Goal: Task Accomplishment & Management: Complete application form

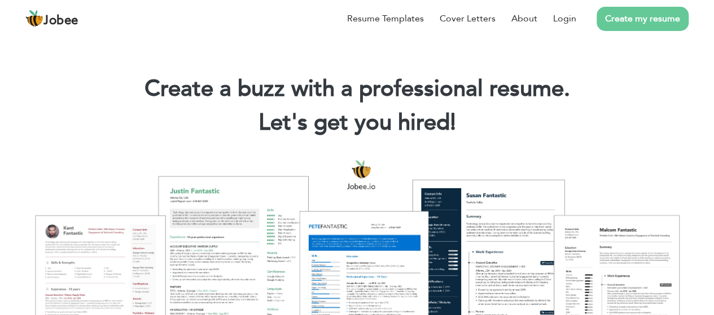
click at [650, 28] on link "Create my resume" at bounding box center [643, 19] width 92 height 24
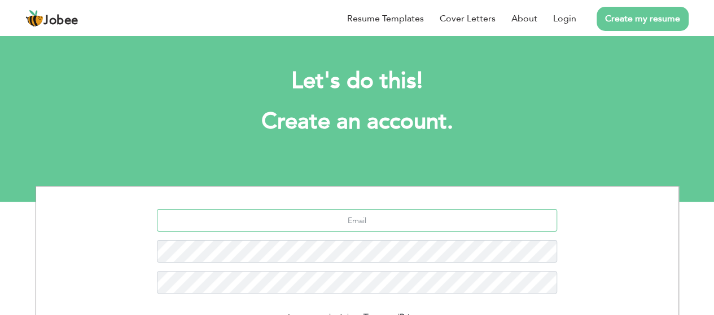
click at [343, 221] on input "text" at bounding box center [357, 220] width 400 height 23
drag, startPoint x: 433, startPoint y: 190, endPoint x: 386, endPoint y: 221, distance: 56.4
click at [386, 221] on section "I agree to the Jobee Terms and Privacy Sign Up Already a member? Login here" at bounding box center [357, 292] width 625 height 211
click at [352, 221] on input "text" at bounding box center [357, 220] width 400 height 23
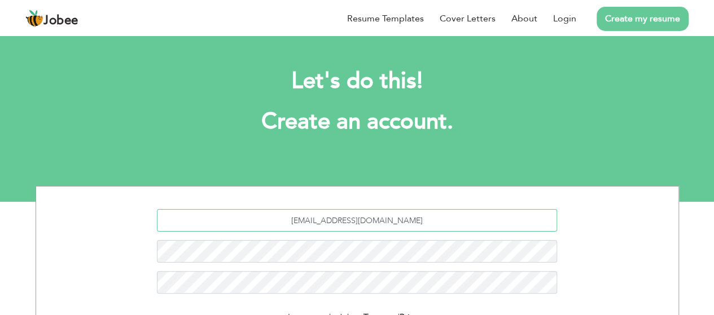
type input "[EMAIL_ADDRESS][DOMAIN_NAME]"
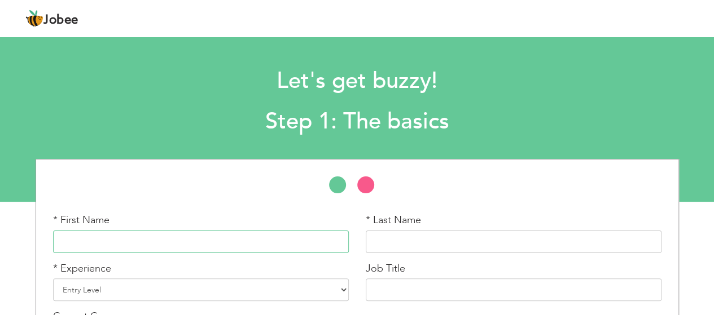
click at [160, 249] on input "text" at bounding box center [201, 242] width 296 height 23
type input "m"
type input "Maham"
click at [375, 243] on input "text" at bounding box center [514, 242] width 296 height 23
type input "urooj"
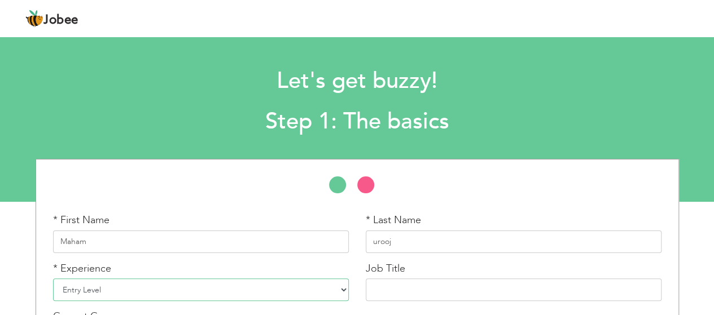
click at [116, 285] on select "Entry Level Less than 1 Year 1 Year 2 Years 3 Years 4 Years 5 Years 6 Years 7 Y…" at bounding box center [201, 290] width 296 height 23
select select "5"
click at [53, 279] on select "Entry Level Less than 1 Year 1 Year 2 Years 3 Years 4 Years 5 Years 6 Years 7 Y…" at bounding box center [201, 290] width 296 height 23
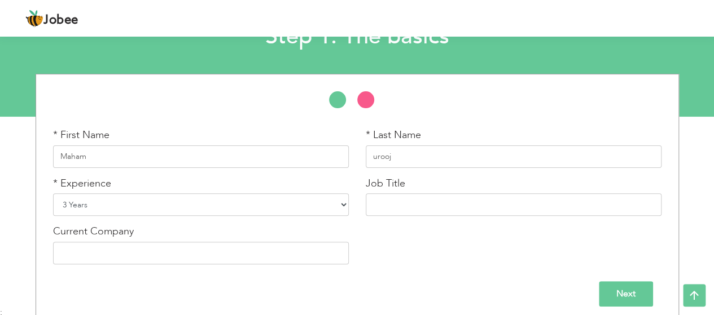
scroll to position [93, 0]
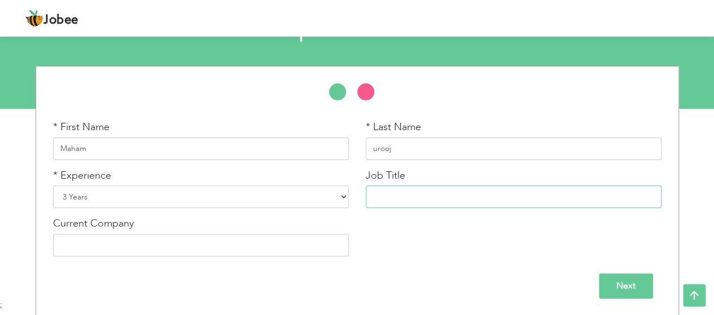
click at [406, 201] on input "text" at bounding box center [514, 197] width 296 height 23
type input "s"
click at [409, 198] on input "Gameproducer a" at bounding box center [514, 197] width 296 height 23
click at [448, 198] on input "Game producer a" at bounding box center [514, 197] width 296 height 23
type input "Game producer"
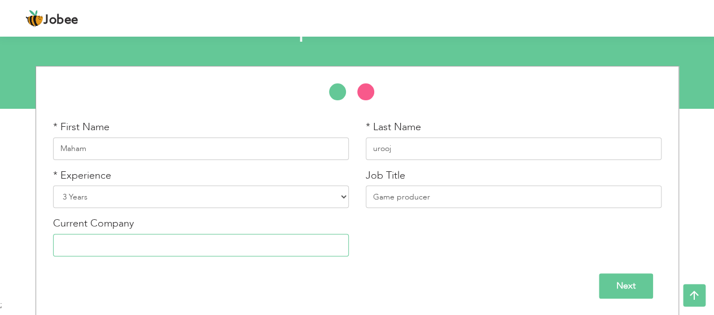
click at [131, 240] on input "text" at bounding box center [201, 245] width 296 height 23
type input "GameDistrict"
click at [632, 282] on input "Next" at bounding box center [626, 286] width 54 height 25
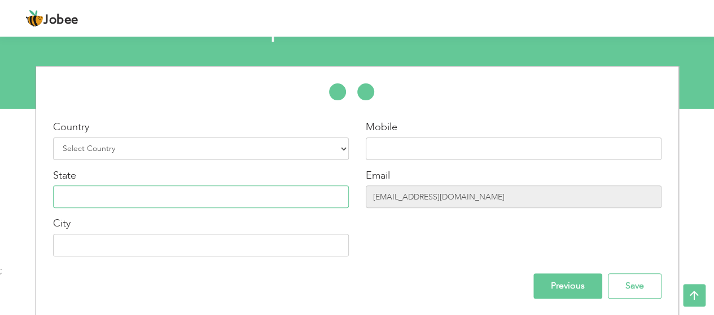
click at [137, 192] on input "text" at bounding box center [201, 197] width 296 height 23
type input "[GEOGRAPHIC_DATA]"
click at [112, 235] on input "text" at bounding box center [201, 245] width 296 height 23
type input "[GEOGRAPHIC_DATA]"
click at [401, 146] on input "text" at bounding box center [514, 149] width 296 height 23
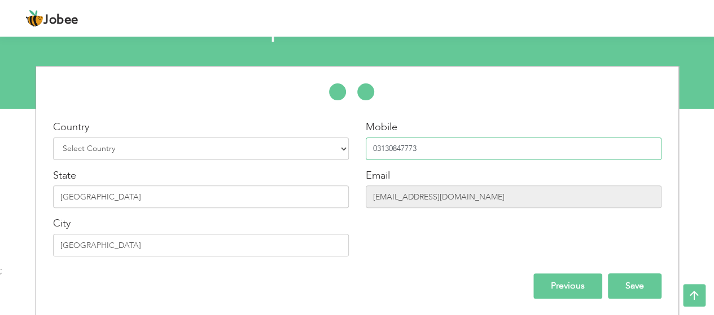
type input "03130847773"
click at [640, 284] on input "Save" at bounding box center [635, 286] width 54 height 25
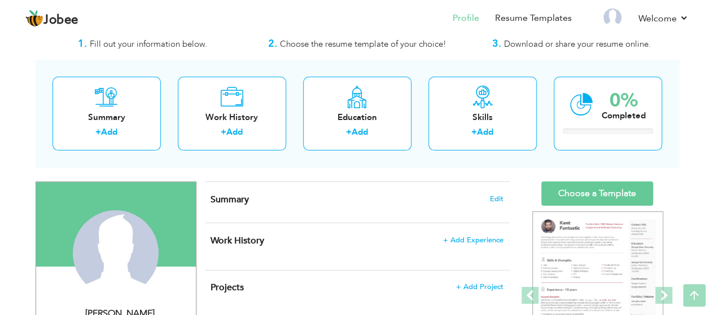
scroll to position [29, 0]
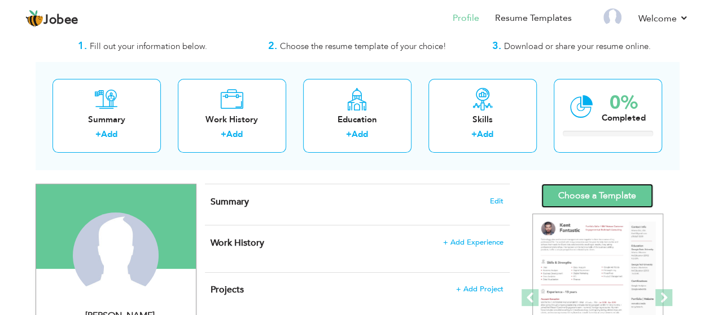
click at [587, 192] on link "Choose a Template" at bounding box center [597, 196] width 112 height 24
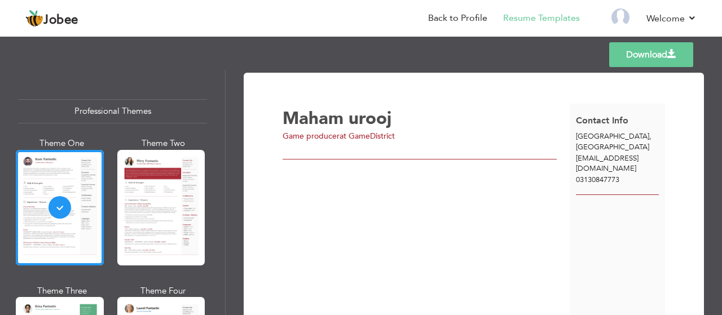
click at [637, 51] on link "Download" at bounding box center [652, 54] width 84 height 25
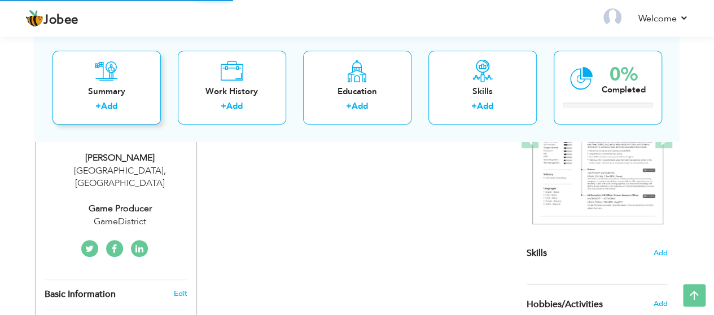
click at [116, 99] on div "Summary + Add" at bounding box center [106, 88] width 108 height 74
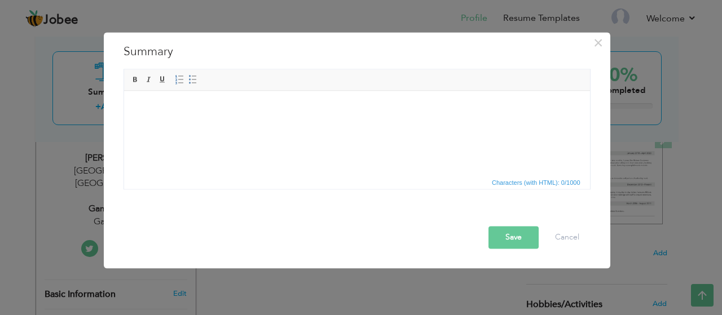
scroll to position [29, 0]
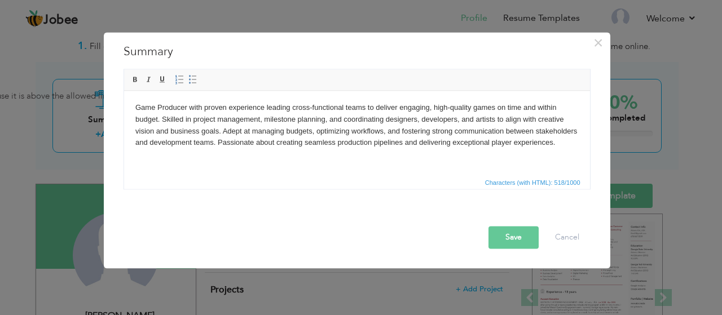
click at [545, 145] on body "Game Producer with proven experience leading cross-functional teams to deliver …" at bounding box center [357, 125] width 444 height 47
click at [223, 129] on body "Game Producer with proven experience leading cross-functional teams to deliver …" at bounding box center [357, 125] width 444 height 47
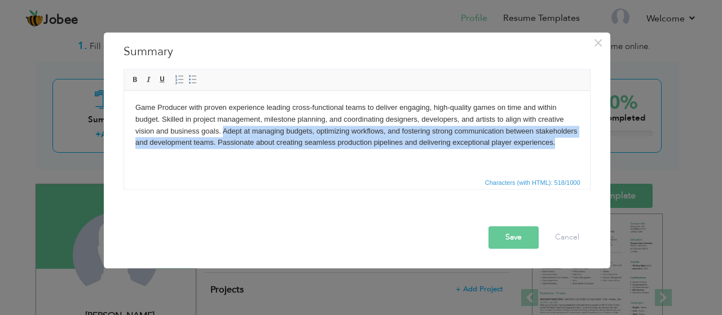
drag, startPoint x: 223, startPoint y: 130, endPoint x: 566, endPoint y: 147, distance: 343.6
click at [566, 147] on body "Game Producer with proven experience leading cross-functional teams to deliver …" at bounding box center [357, 125] width 444 height 47
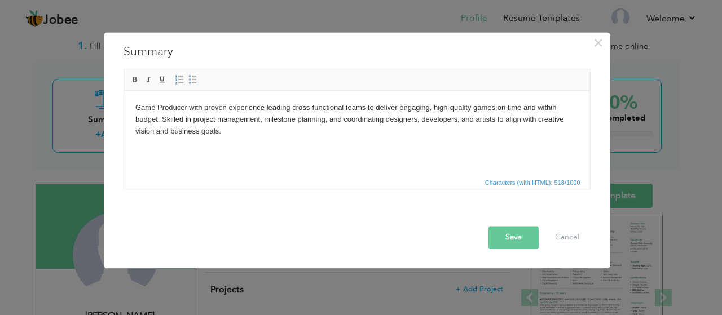
scroll to position [7, 0]
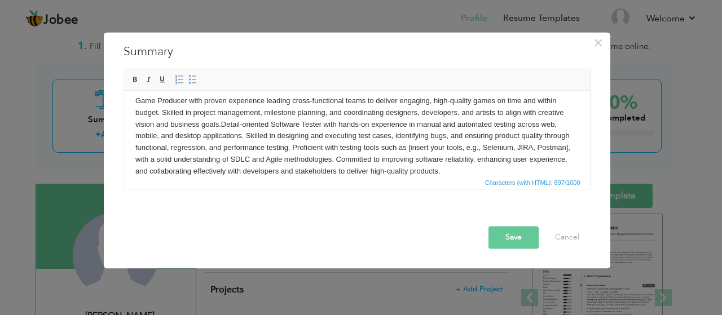
click at [521, 235] on button "Save" at bounding box center [514, 237] width 50 height 23
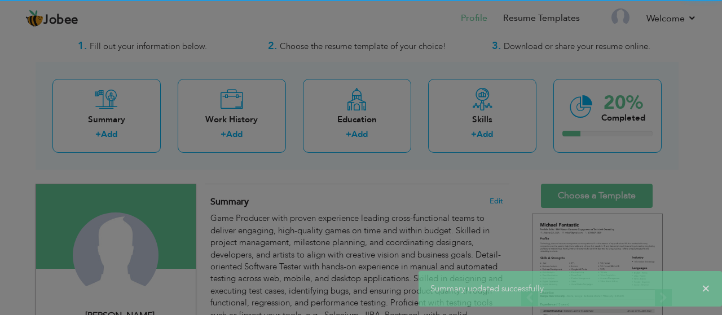
scroll to position [0, 0]
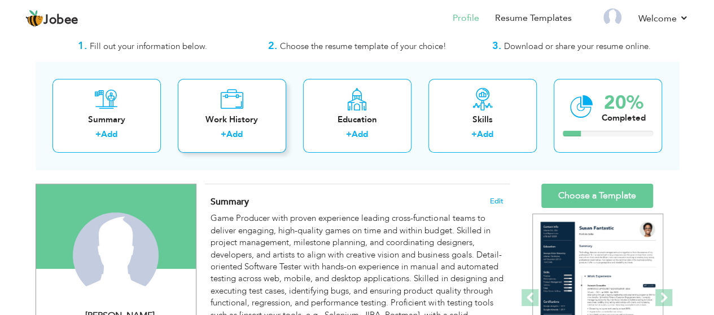
click at [231, 132] on link "Add" at bounding box center [234, 134] width 16 height 11
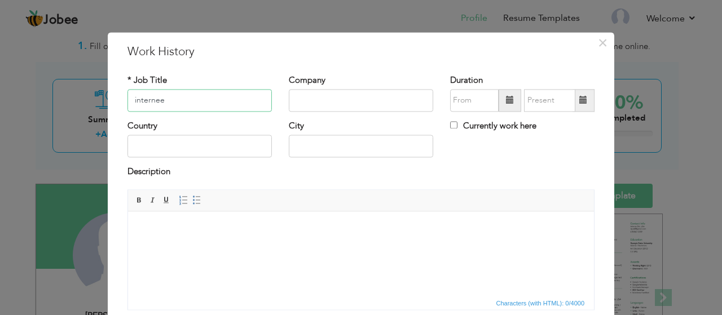
type input "internee"
click at [310, 101] on input "text" at bounding box center [361, 100] width 144 height 23
type input "s"
type input "softsteer tecnology"
click at [206, 145] on input "text" at bounding box center [200, 146] width 144 height 23
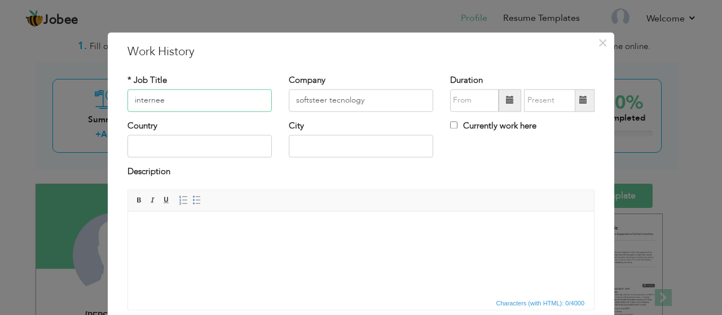
click at [173, 99] on input "internee" at bounding box center [200, 100] width 144 height 23
click at [144, 142] on input "text" at bounding box center [200, 146] width 144 height 23
type input "[GEOGRAPHIC_DATA]"
click at [343, 150] on input "text" at bounding box center [361, 146] width 144 height 23
type input "[GEOGRAPHIC_DATA]"
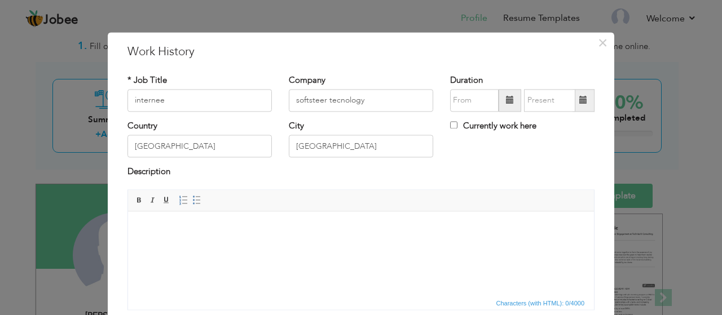
click at [506, 104] on span at bounding box center [510, 101] width 8 height 8
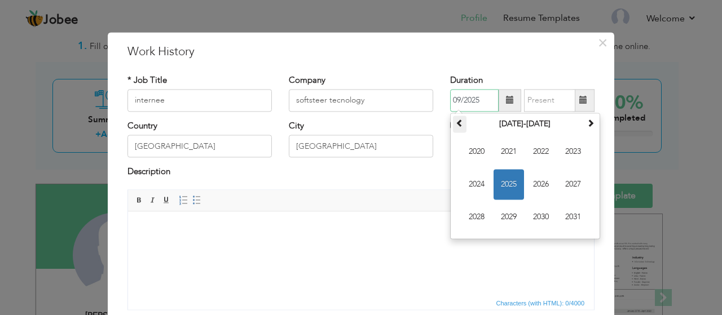
click at [459, 121] on span at bounding box center [460, 123] width 8 height 8
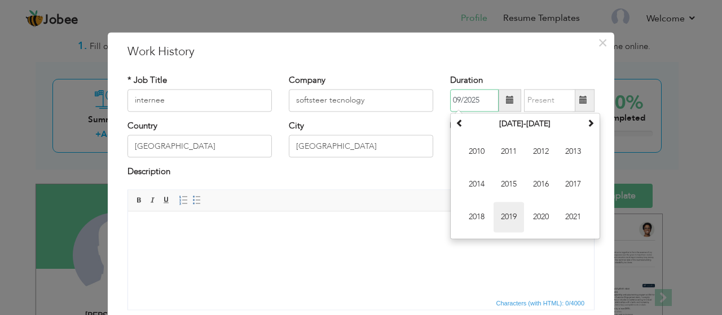
click at [510, 220] on span "2019" at bounding box center [509, 217] width 30 height 30
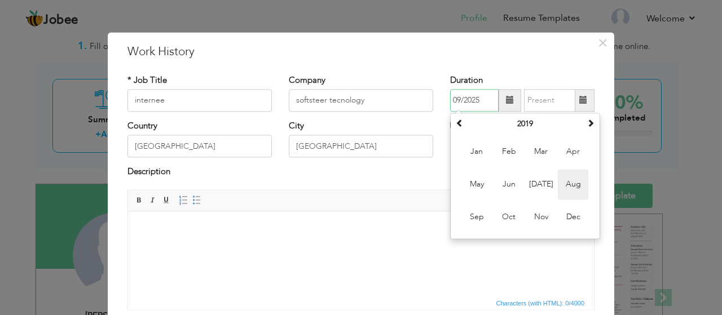
click at [565, 185] on span "Aug" at bounding box center [573, 184] width 30 height 30
type input "08/2019"
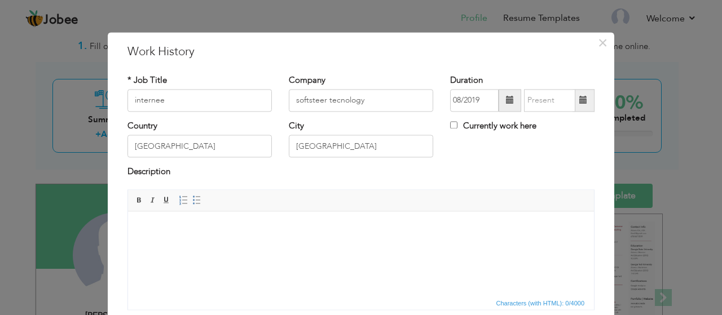
click at [580, 104] on span at bounding box center [584, 101] width 8 height 8
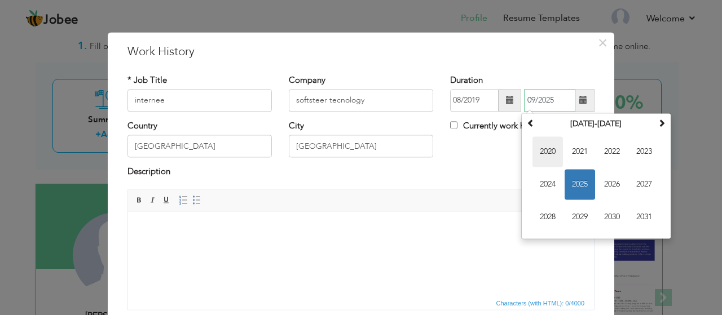
click at [545, 151] on span "2020" at bounding box center [548, 152] width 30 height 30
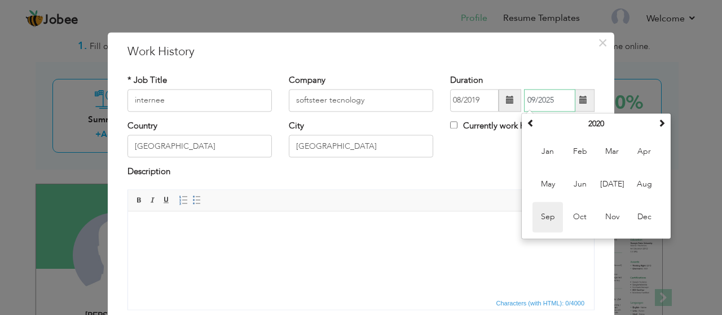
click at [545, 217] on span "Sep" at bounding box center [548, 217] width 30 height 30
type input "09/2020"
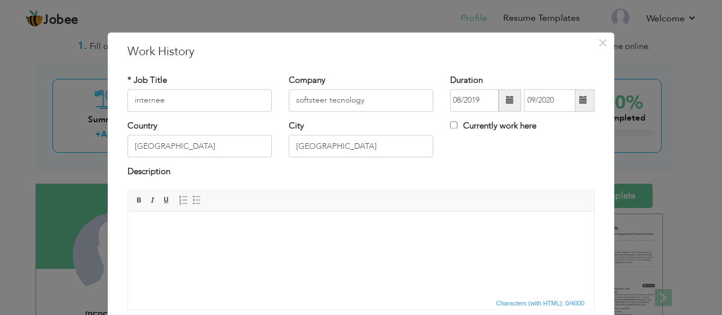
click at [250, 223] on body at bounding box center [361, 229] width 444 height 12
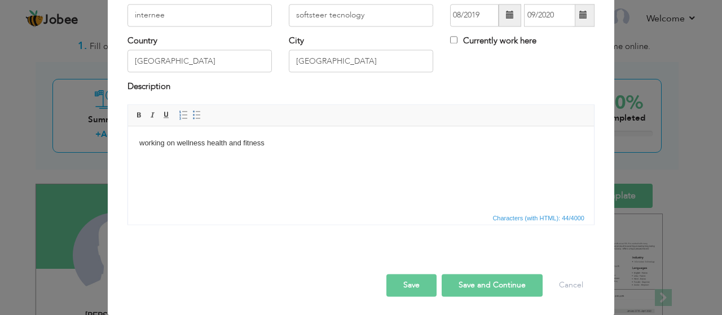
click at [287, 144] on body "working on wellness health and fitness" at bounding box center [361, 144] width 444 height 12
click at [409, 280] on button "Save" at bounding box center [412, 285] width 50 height 23
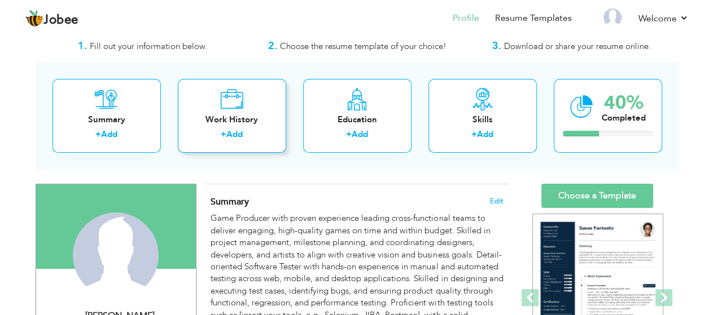
click at [227, 136] on link "Add" at bounding box center [234, 134] width 16 height 11
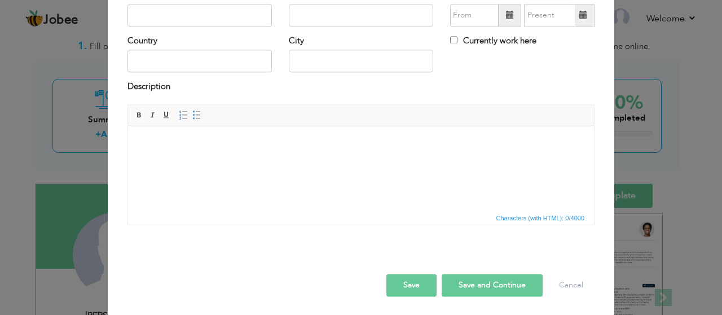
scroll to position [0, 0]
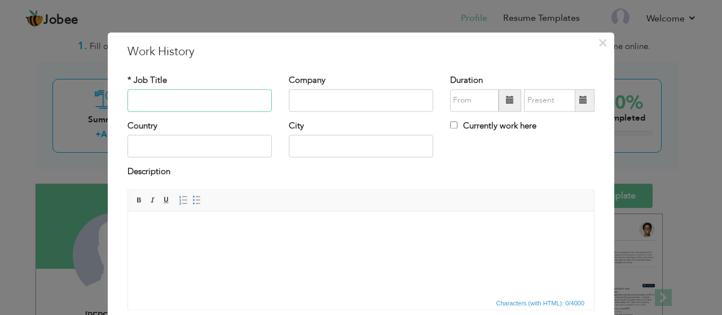
click at [179, 97] on input "text" at bounding box center [200, 100] width 144 height 23
type input "associate software quality assurance"
click at [330, 104] on input "text" at bounding box center [361, 100] width 144 height 23
click at [324, 101] on input "Gaminators studio" at bounding box center [361, 100] width 144 height 23
click at [375, 102] on input "Gaminators studio" at bounding box center [361, 100] width 144 height 23
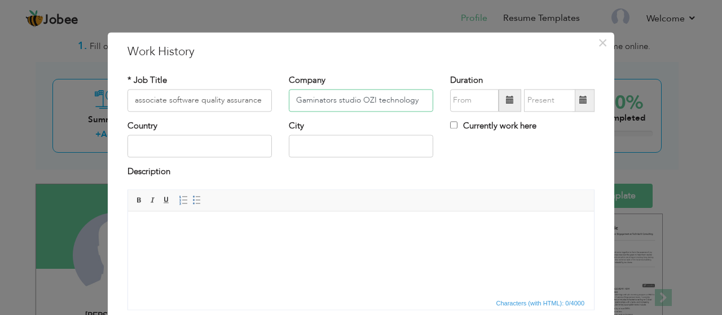
type input "Gaminators studio OZI technology"
click at [235, 147] on input "text" at bounding box center [200, 146] width 144 height 23
type input "l"
type input "[GEOGRAPHIC_DATA]"
click at [329, 142] on input "text" at bounding box center [361, 146] width 144 height 23
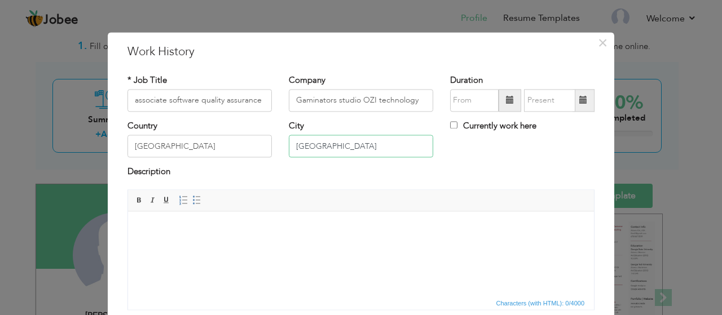
type input "[GEOGRAPHIC_DATA]"
click at [213, 222] on html at bounding box center [361, 229] width 466 height 34
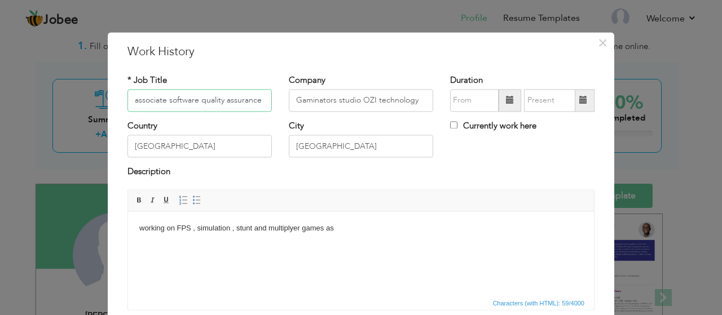
click at [262, 102] on input "associate software quality assurance" at bounding box center [200, 100] width 144 height 23
type input "associate software quality assurance,Game Designer"
click at [383, 238] on html "working on FPS , simulation , stunt and multiplyer games as" at bounding box center [361, 229] width 466 height 34
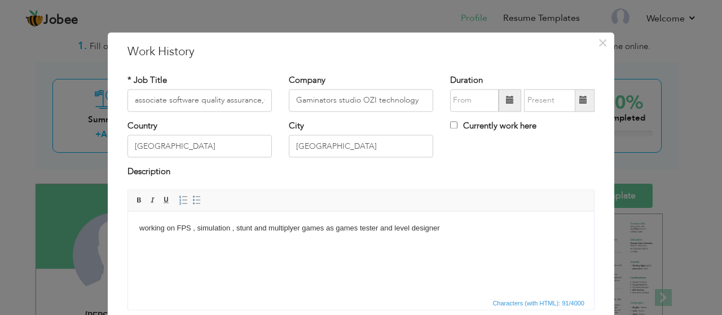
click at [507, 103] on span at bounding box center [510, 101] width 8 height 8
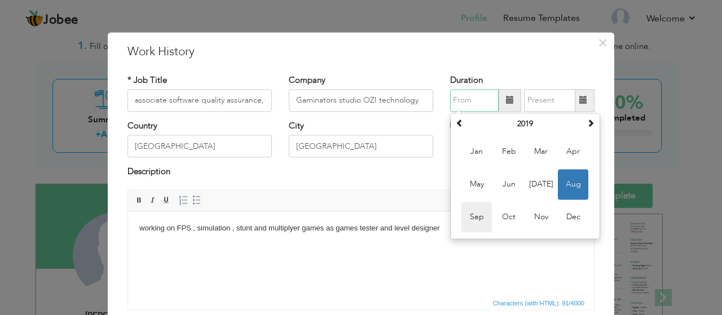
click at [478, 220] on span "Sep" at bounding box center [477, 217] width 30 height 30
type input "09/2019"
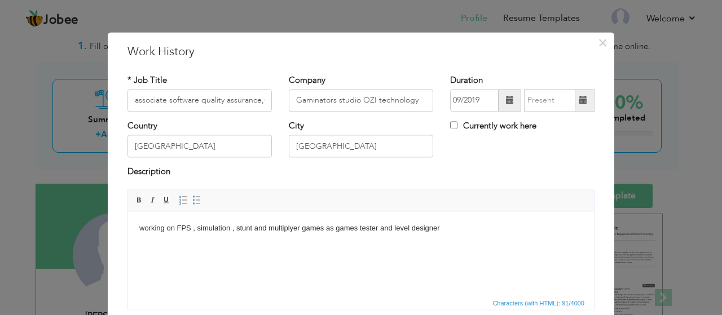
click at [506, 102] on span at bounding box center [510, 101] width 8 height 8
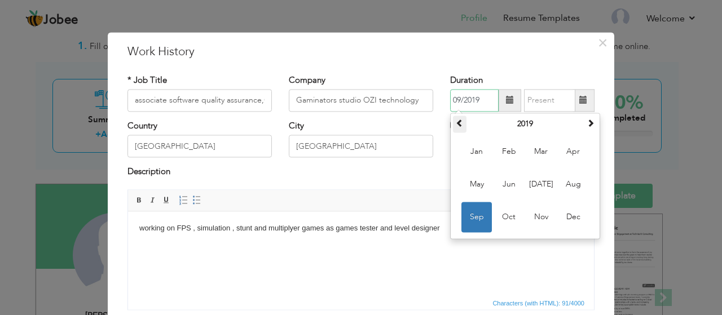
click at [457, 123] on span at bounding box center [460, 123] width 8 height 8
click at [585, 129] on th at bounding box center [591, 124] width 14 height 17
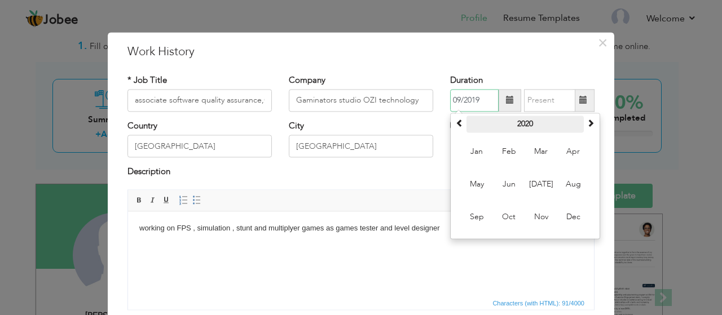
click at [525, 120] on th "2020" at bounding box center [525, 124] width 117 height 17
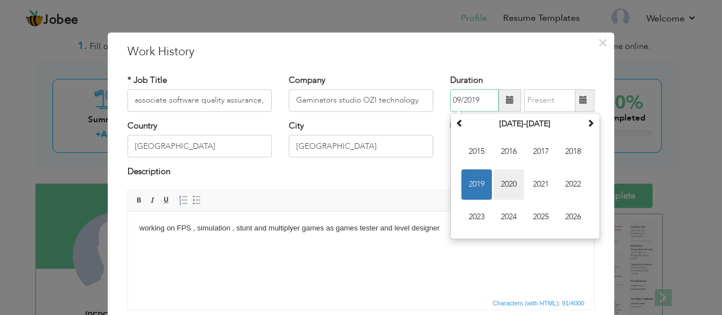
click at [502, 182] on span "2020" at bounding box center [509, 184] width 30 height 30
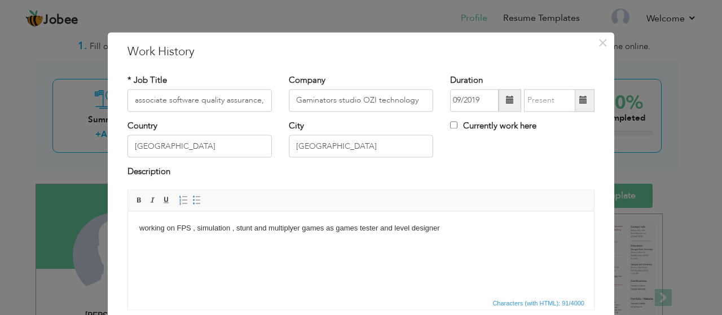
click at [507, 246] on html "working on FPS , simulation , stunt and multiplyer games as games tester and le…" at bounding box center [361, 229] width 466 height 34
click at [580, 104] on span at bounding box center [584, 101] width 8 height 8
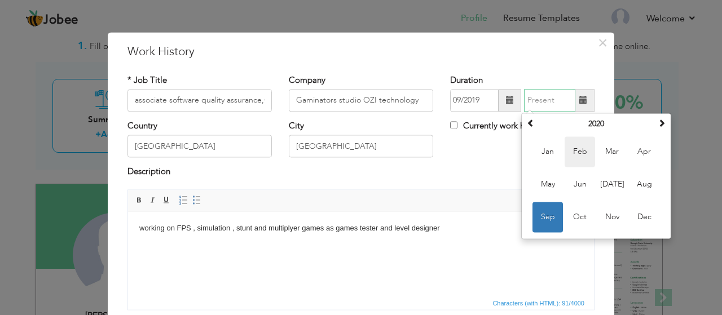
click at [584, 151] on span "Feb" at bounding box center [580, 152] width 30 height 30
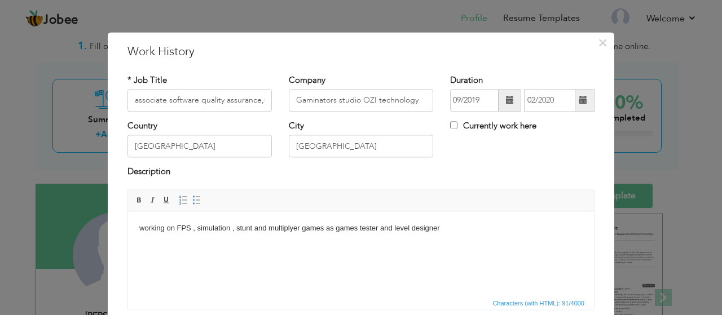
click at [581, 102] on span at bounding box center [584, 101] width 8 height 8
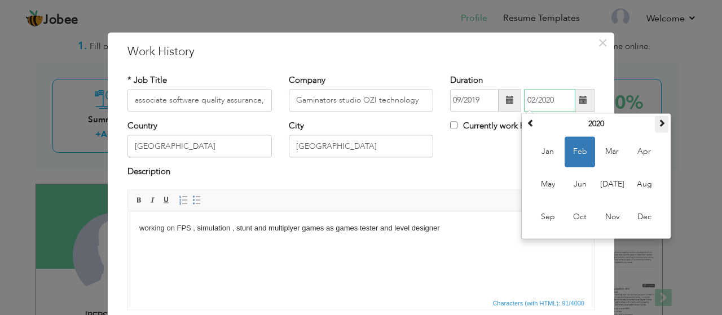
click at [660, 125] on span at bounding box center [662, 123] width 8 height 8
click at [579, 146] on span "Feb" at bounding box center [580, 152] width 30 height 30
type input "02/2022"
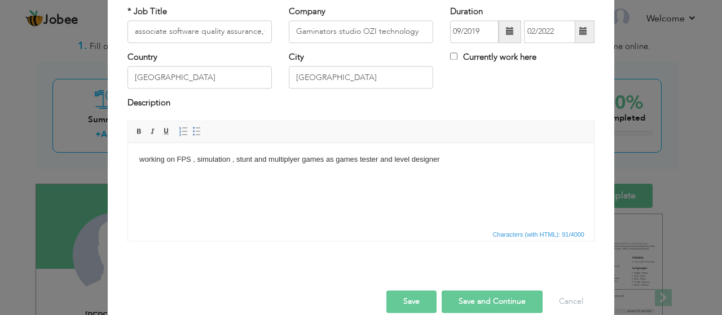
scroll to position [85, 0]
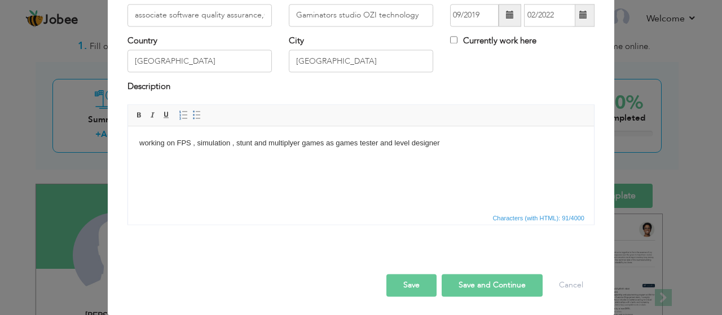
click at [467, 286] on button "Save and Continue" at bounding box center [492, 285] width 101 height 23
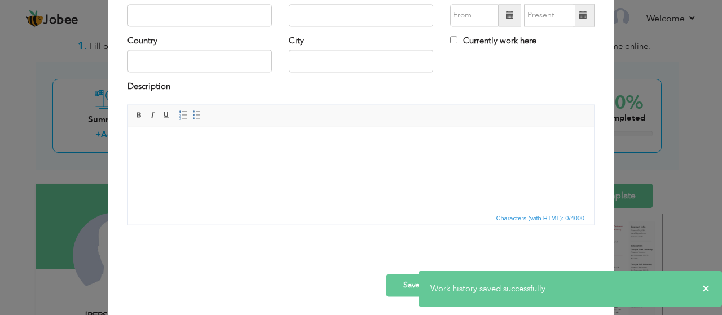
scroll to position [0, 0]
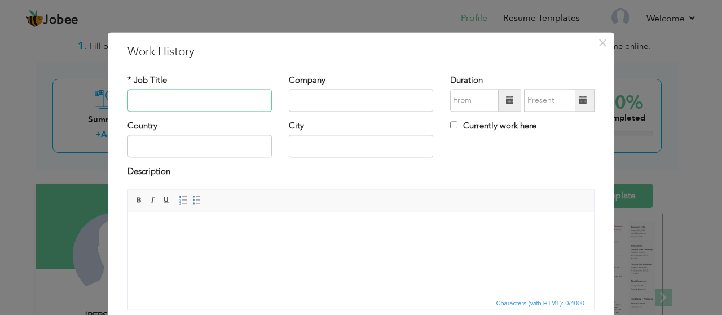
click at [150, 100] on input "text" at bounding box center [200, 100] width 144 height 23
type input "Game producer and designer"
click at [308, 104] on input "text" at bounding box center [361, 100] width 144 height 23
type input "GameDistrict"
click at [168, 137] on input "text" at bounding box center [200, 146] width 144 height 23
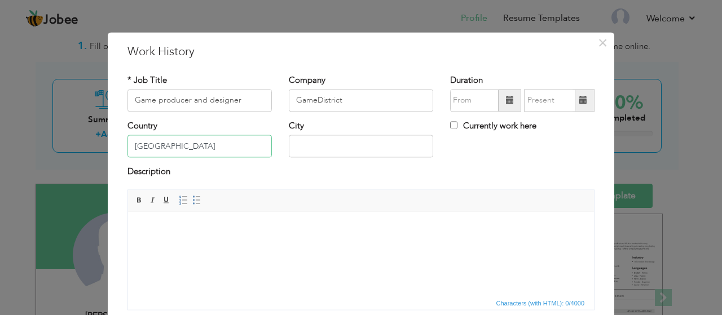
type input "[GEOGRAPHIC_DATA]"
click at [310, 150] on input "text" at bounding box center [361, 146] width 144 height 23
type input "[GEOGRAPHIC_DATA]"
click at [251, 242] on html at bounding box center [361, 229] width 466 height 34
click at [506, 104] on span at bounding box center [510, 101] width 8 height 8
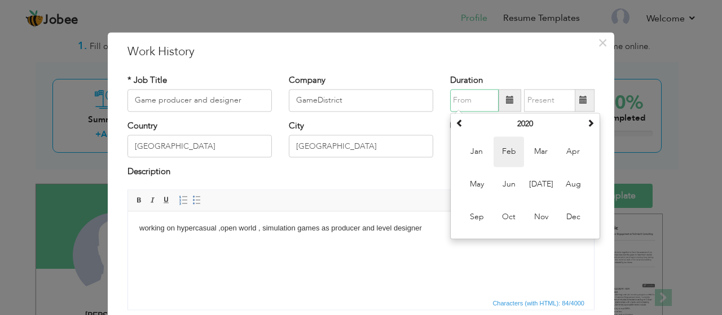
click at [514, 150] on span "Feb" at bounding box center [509, 152] width 30 height 30
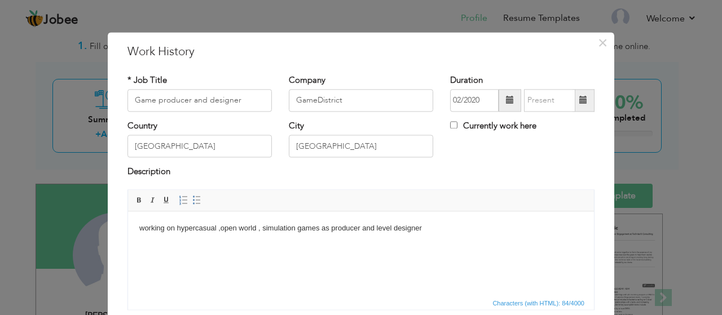
click at [503, 109] on span at bounding box center [510, 100] width 23 height 23
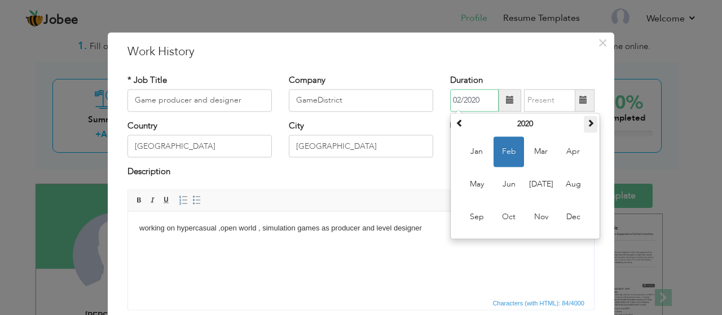
click at [590, 126] on span at bounding box center [591, 123] width 8 height 8
click at [507, 148] on span "Feb" at bounding box center [509, 152] width 30 height 30
type input "02/2022"
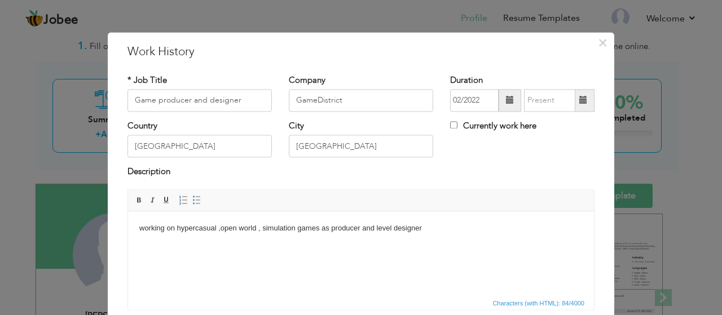
click at [584, 99] on span at bounding box center [584, 100] width 22 height 23
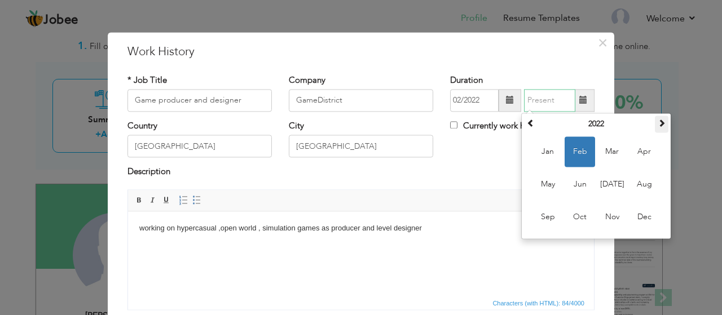
click at [658, 122] on span at bounding box center [662, 123] width 8 height 8
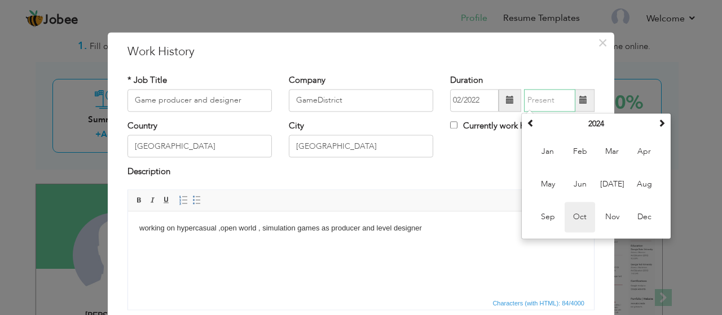
click at [584, 217] on span "Oct" at bounding box center [580, 217] width 30 height 30
type input "10/2024"
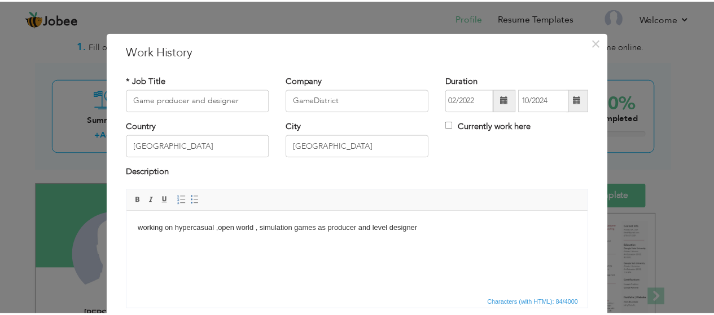
scroll to position [85, 0]
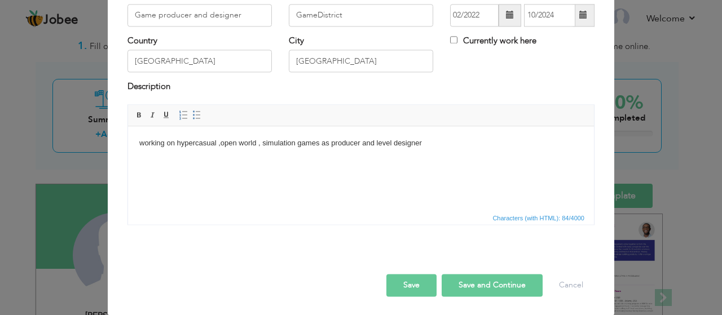
click at [411, 283] on button "Save" at bounding box center [412, 285] width 50 height 23
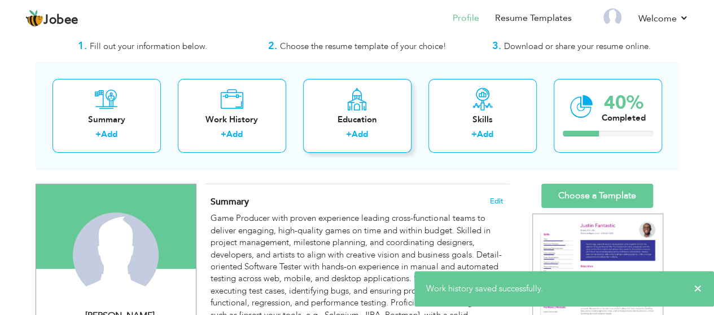
click at [343, 120] on div "Education" at bounding box center [357, 120] width 90 height 12
radio input "true"
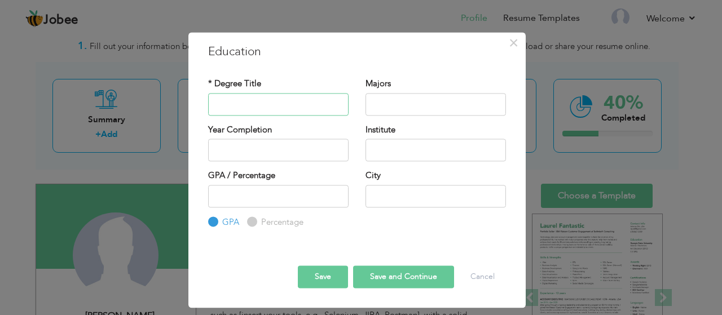
click at [289, 97] on input "text" at bounding box center [278, 104] width 141 height 23
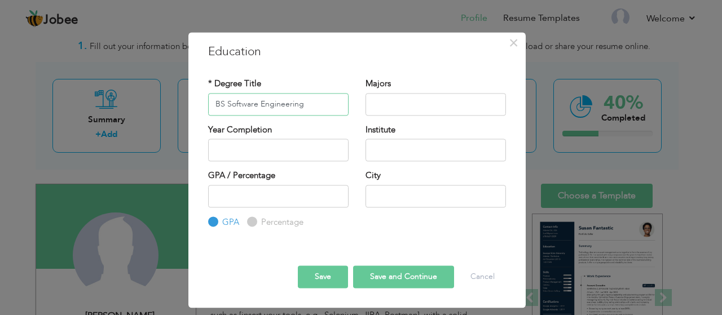
type input "BS Software Engineering"
click at [376, 98] on input "text" at bounding box center [436, 104] width 141 height 23
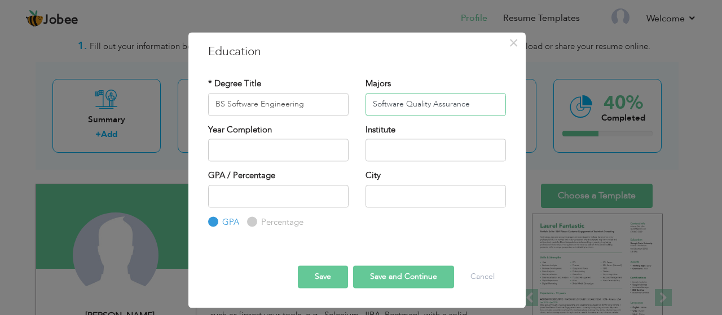
type input "Software Quality Assurance"
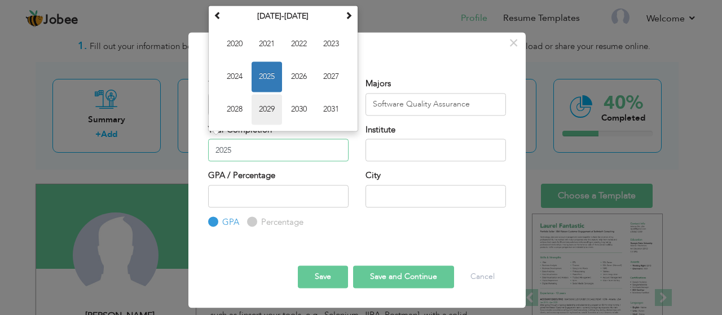
drag, startPoint x: 294, startPoint y: 138, endPoint x: 274, endPoint y: 106, distance: 37.8
click at [274, 124] on div "Year Completion 2025 September 2025 Su Mo Tu We Th Fr Sa 31 1 2 3 4 5 6 7 8 9 1…" at bounding box center [278, 142] width 141 height 37
click at [274, 106] on span "2029" at bounding box center [267, 109] width 30 height 30
type input "2029"
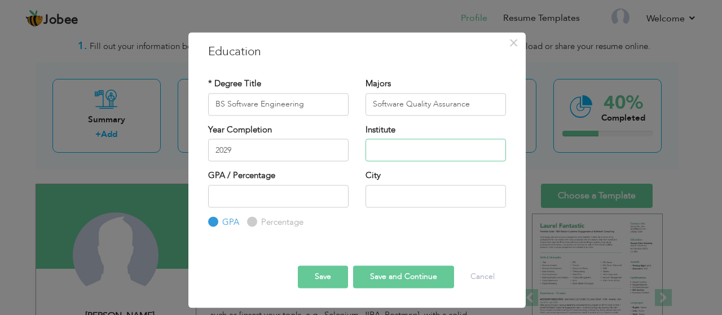
click at [401, 148] on input "text" at bounding box center [436, 150] width 141 height 23
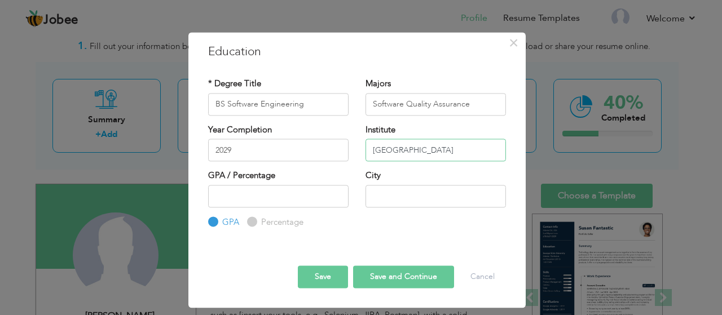
type input "[GEOGRAPHIC_DATA]"
click at [293, 200] on input "number" at bounding box center [278, 196] width 141 height 23
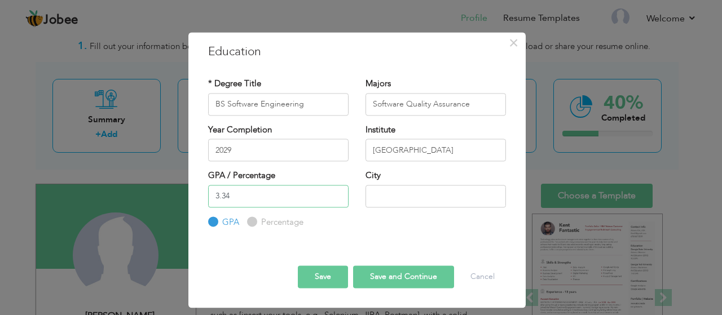
type input "3.34"
click at [406, 197] on input "text" at bounding box center [436, 196] width 141 height 23
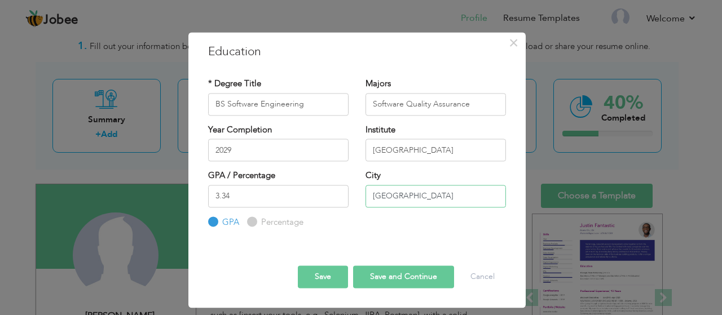
click at [384, 199] on input "[GEOGRAPHIC_DATA]" at bounding box center [436, 196] width 141 height 23
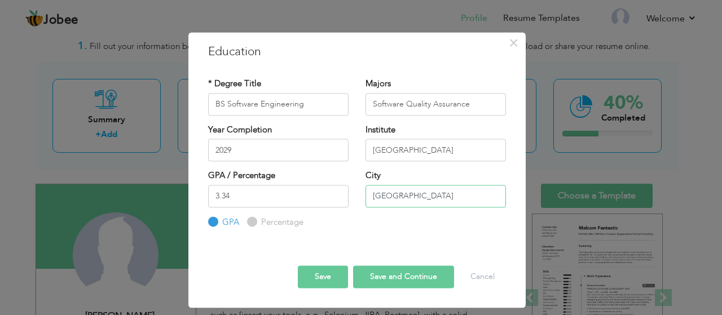
type input "[GEOGRAPHIC_DATA]"
click at [331, 279] on button "Save" at bounding box center [323, 277] width 50 height 23
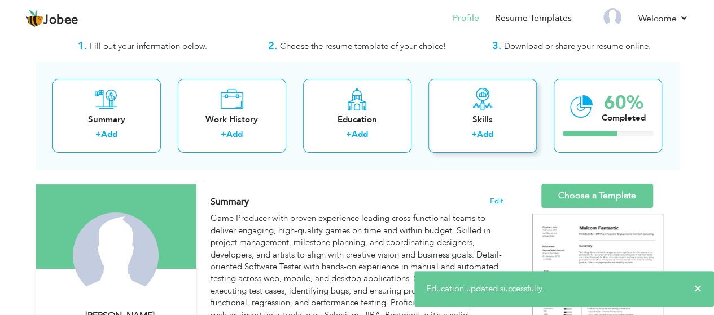
click at [475, 133] on label "+" at bounding box center [474, 135] width 6 height 12
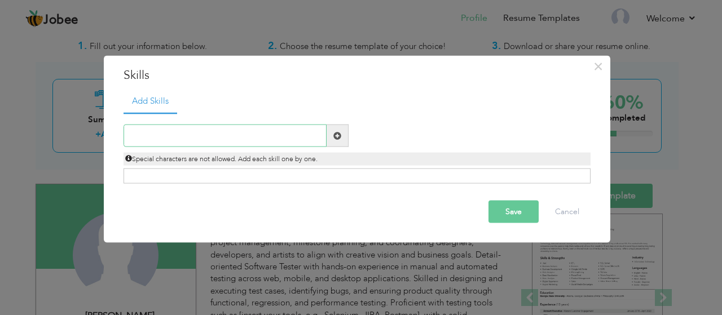
type input "s"
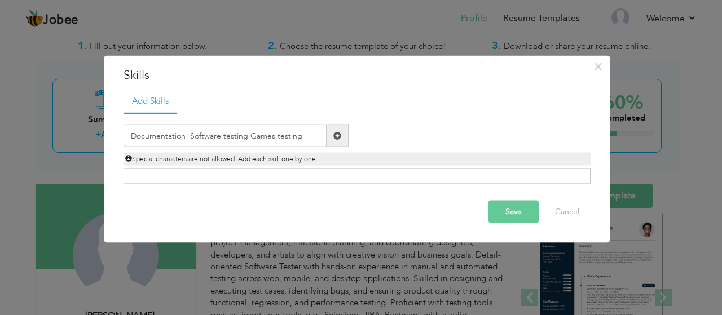
click at [252, 168] on div "Documentation Software testing Games testing Duplicate entry" at bounding box center [357, 148] width 467 height 71
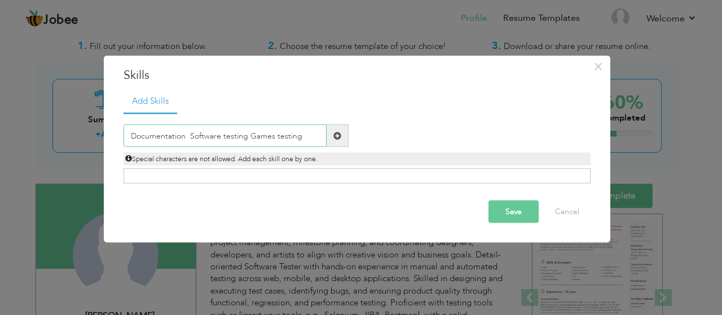
click at [247, 136] on input "Documentation Software testing Games testing" at bounding box center [225, 136] width 203 height 23
click at [188, 134] on input "Documentation Desiging muti taskingGames testing" at bounding box center [225, 136] width 203 height 23
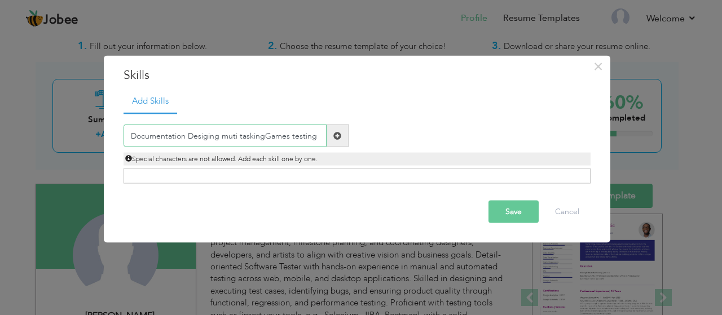
click at [235, 137] on input "Documentation Desiging muti taskingGames testing" at bounding box center [225, 136] width 203 height 23
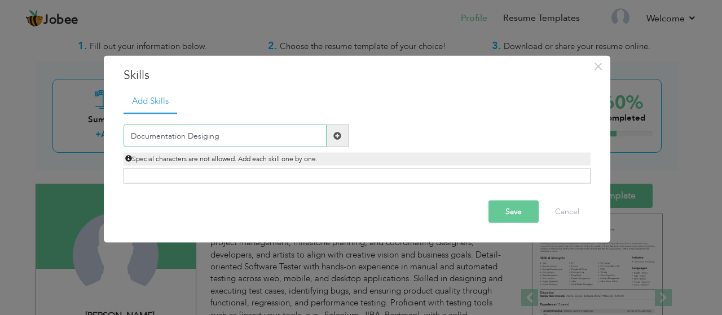
click at [204, 137] on input "Documentation Desiging" at bounding box center [225, 136] width 203 height 23
click at [207, 137] on input "Documentation Desiging" at bounding box center [225, 136] width 203 height 23
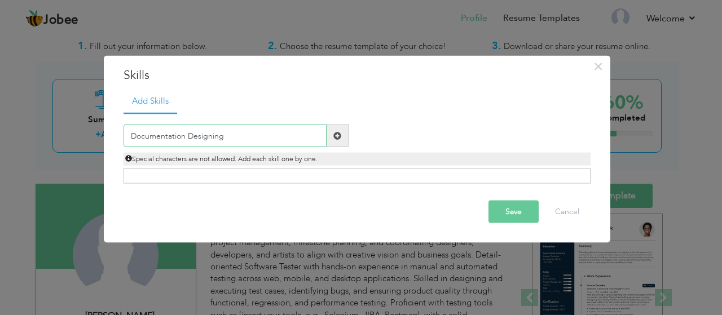
click at [225, 138] on input "Documentation Designing" at bounding box center [225, 136] width 203 height 23
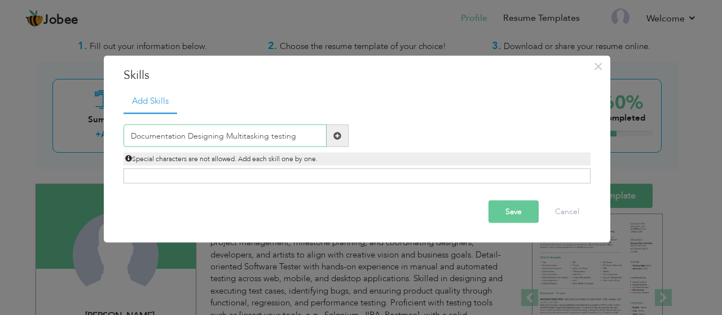
type input "Documentation Designing Multitasking testing"
click at [507, 214] on button "Save" at bounding box center [514, 212] width 50 height 23
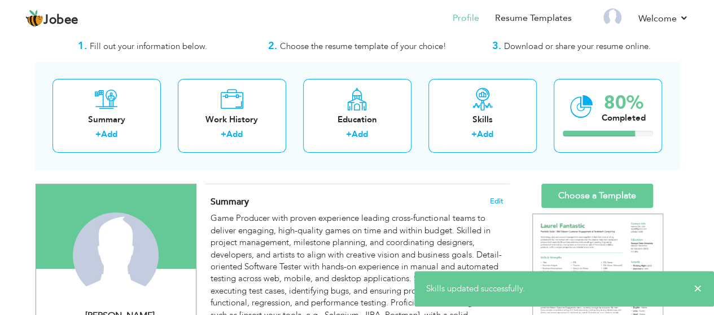
scroll to position [305, 0]
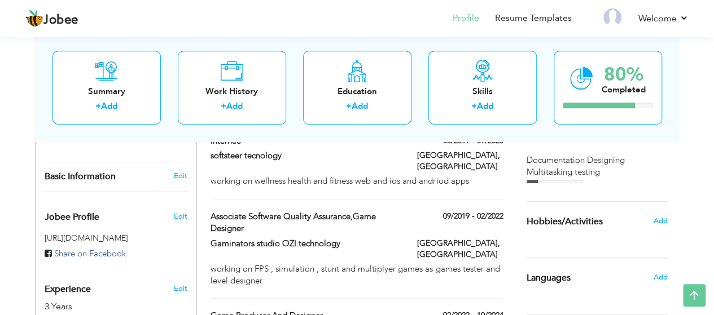
click at [663, 214] on div "Add" at bounding box center [663, 221] width 27 height 21
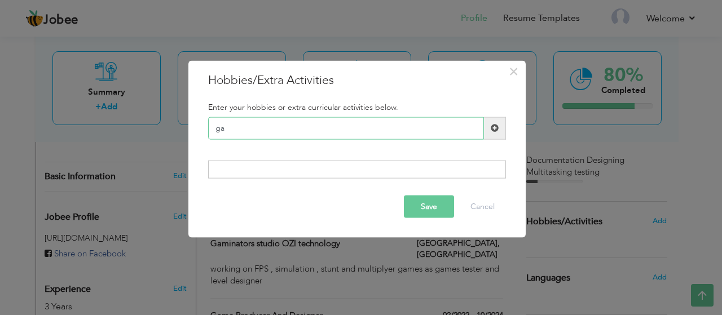
type input "g"
type input "Game playing"
click at [424, 205] on button "Save" at bounding box center [429, 207] width 50 height 23
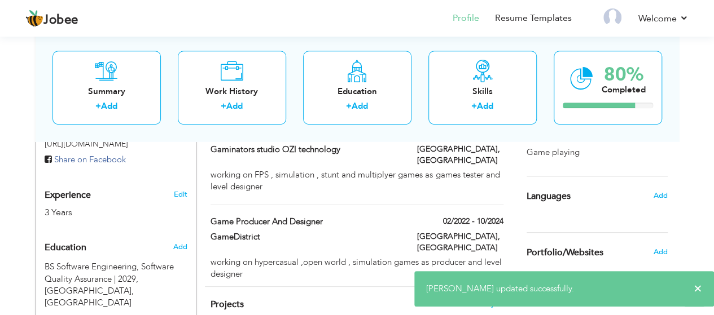
scroll to position [400, 0]
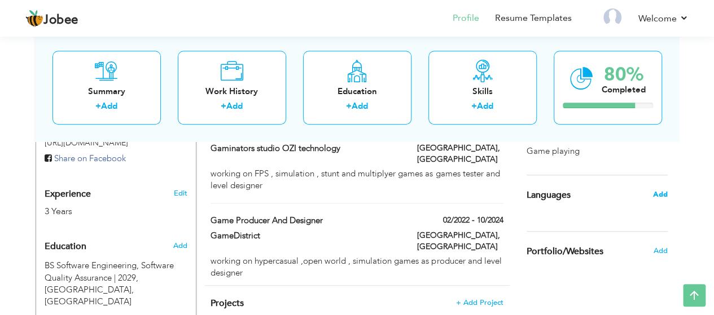
click at [662, 195] on span "Add" at bounding box center [659, 195] width 15 height 10
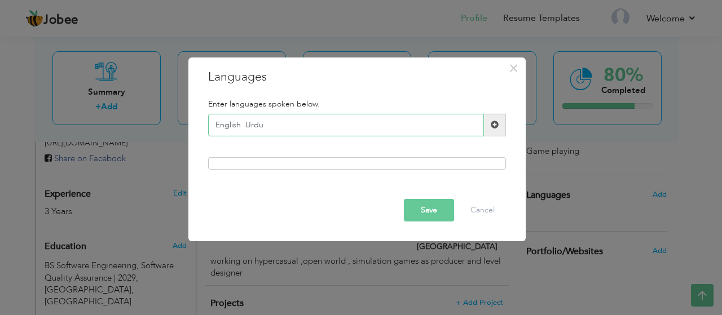
type input "English Urdu"
click at [437, 205] on button "Save" at bounding box center [429, 210] width 50 height 23
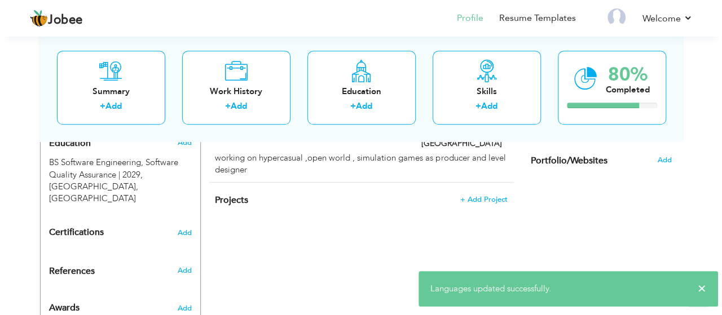
scroll to position [519, 0]
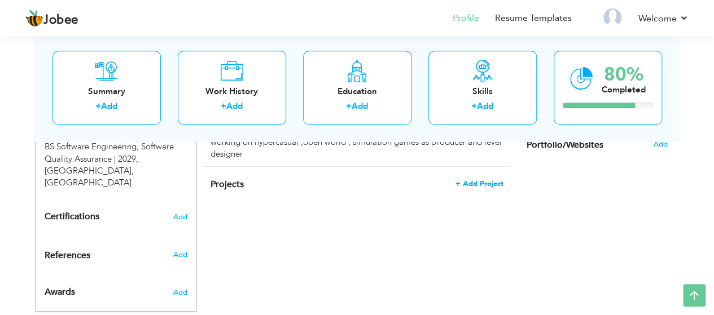
click at [466, 180] on span "+ Add Project" at bounding box center [479, 184] width 48 height 8
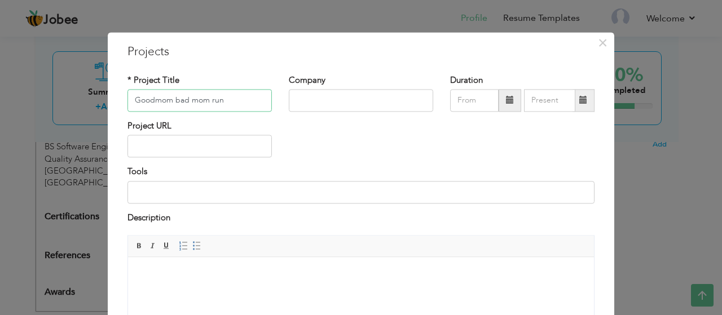
click at [152, 99] on input "Goodmom bad mom run" at bounding box center [200, 100] width 144 height 23
type input "Good mom bad mom run"
click at [303, 100] on input "text" at bounding box center [361, 100] width 144 height 23
type input "Gameistrict"
click at [185, 148] on input "text" at bounding box center [200, 146] width 144 height 23
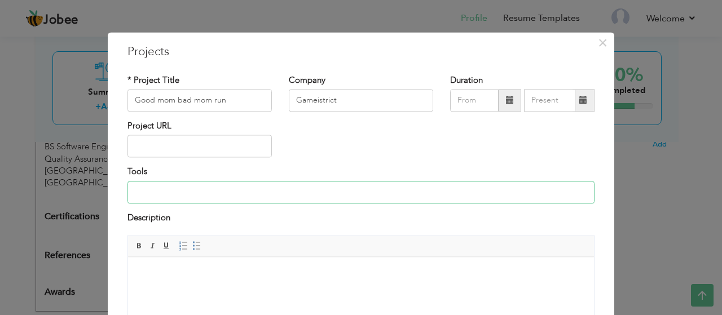
click at [158, 194] on input at bounding box center [361, 192] width 467 height 23
type input "jira , [PERSON_NAME], [PERSON_NAME]"
click at [159, 143] on input "text" at bounding box center [200, 146] width 144 height 23
click at [506, 104] on span at bounding box center [510, 101] width 8 height 8
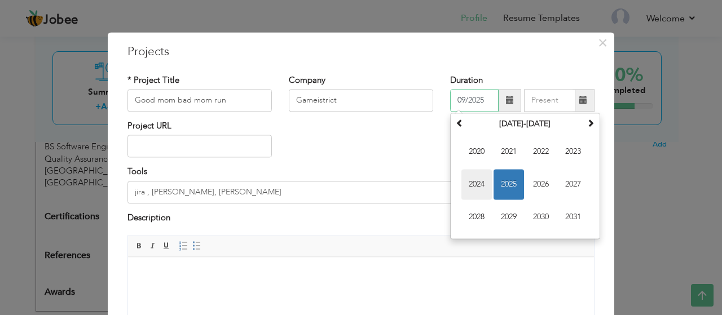
click at [477, 181] on span "2024" at bounding box center [477, 184] width 30 height 30
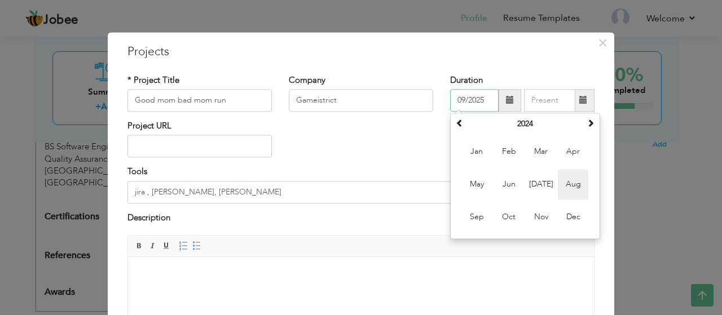
click at [573, 186] on span "Aug" at bounding box center [573, 184] width 30 height 30
type input "08/2024"
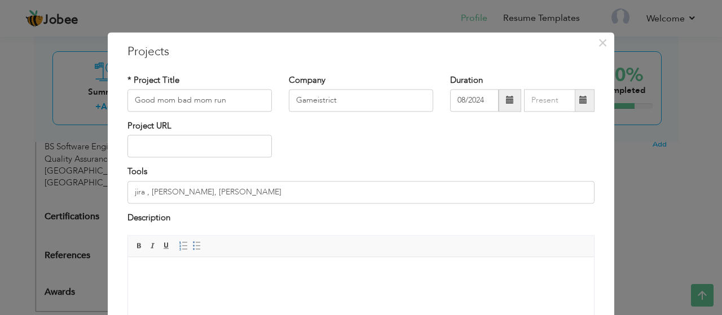
click at [580, 102] on span at bounding box center [584, 101] width 8 height 8
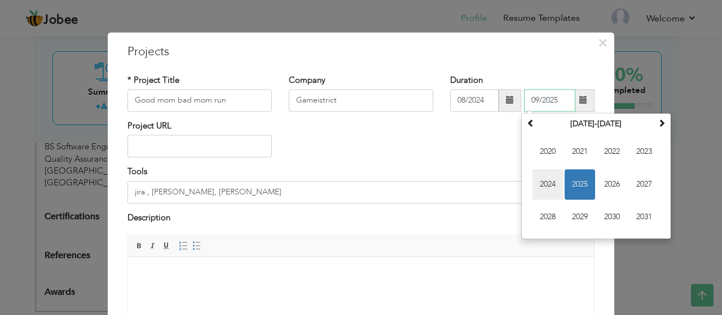
click at [546, 179] on span "2024" at bounding box center [548, 184] width 30 height 30
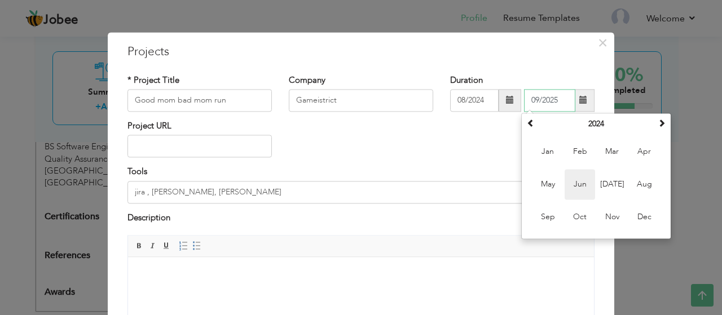
click at [579, 182] on span "Jun" at bounding box center [580, 184] width 30 height 30
type input "06/2024"
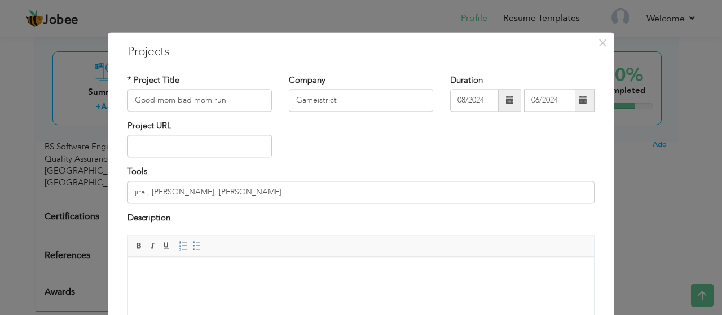
click at [500, 105] on span at bounding box center [510, 100] width 23 height 23
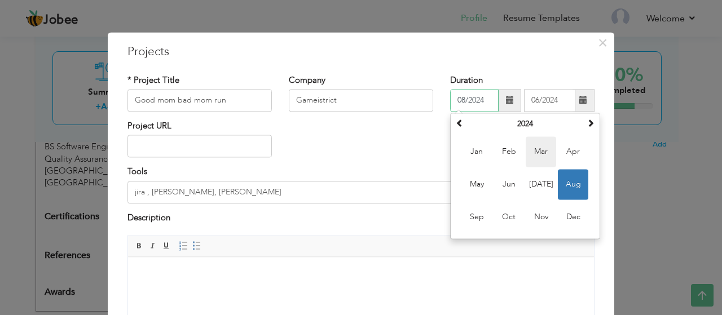
click at [544, 160] on span "Mar" at bounding box center [541, 152] width 30 height 30
type input "03/2024"
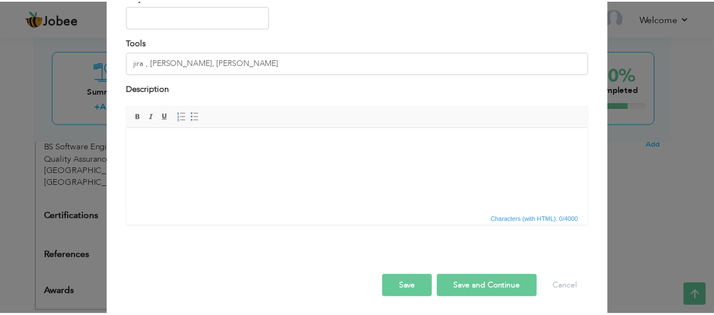
scroll to position [131, 0]
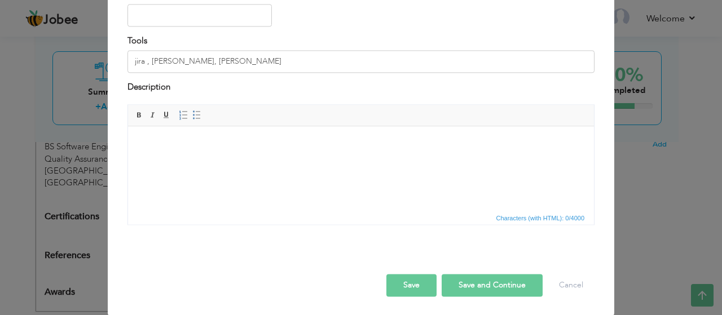
click at [399, 285] on button "Save" at bounding box center [412, 286] width 50 height 23
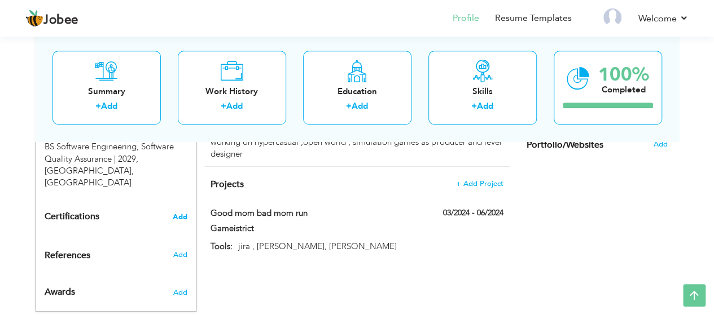
click at [182, 213] on span "Add" at bounding box center [180, 217] width 15 height 8
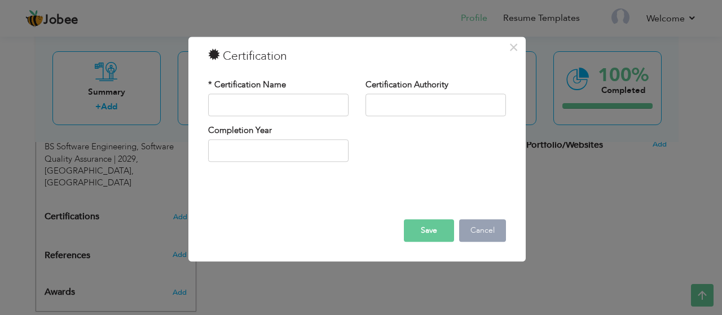
click at [493, 235] on button "Cancel" at bounding box center [482, 231] width 47 height 23
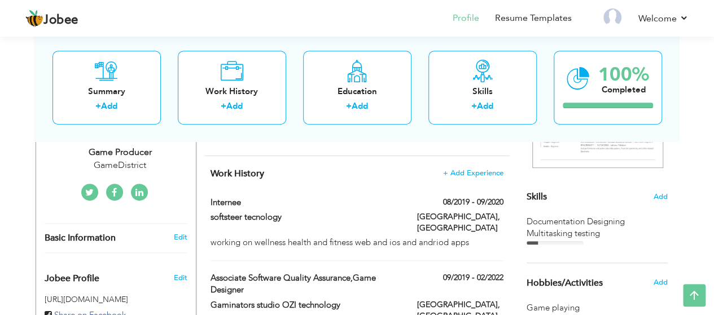
scroll to position [0, 0]
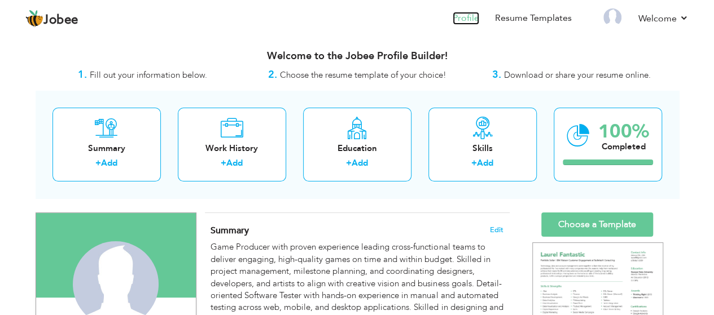
click at [470, 19] on link "Profile" at bounding box center [466, 18] width 27 height 13
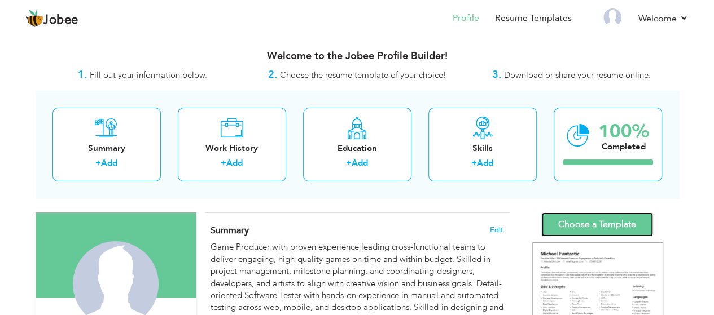
click at [632, 222] on link "Choose a Template" at bounding box center [597, 225] width 112 height 24
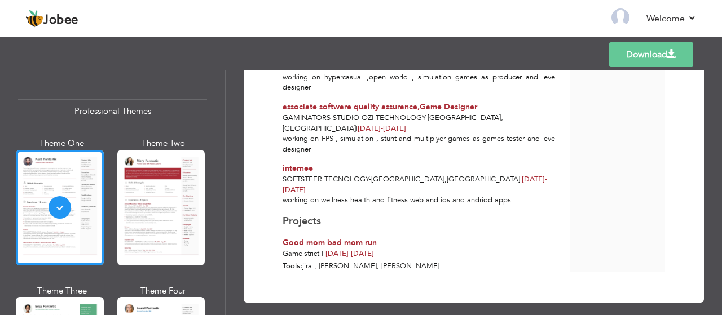
scroll to position [128, 0]
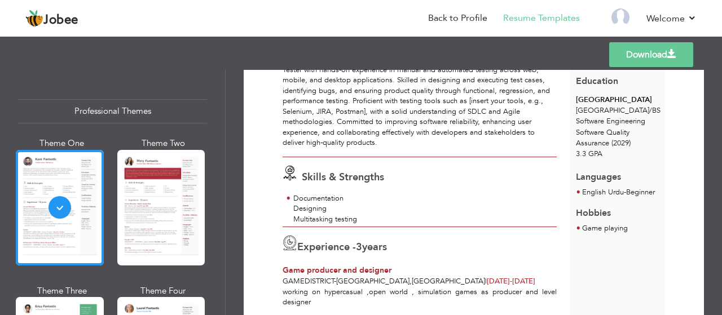
click at [721, 63] on div "Templates Download" at bounding box center [361, 55] width 722 height 36
click at [720, 56] on div "Templates Download" at bounding box center [361, 55] width 722 height 36
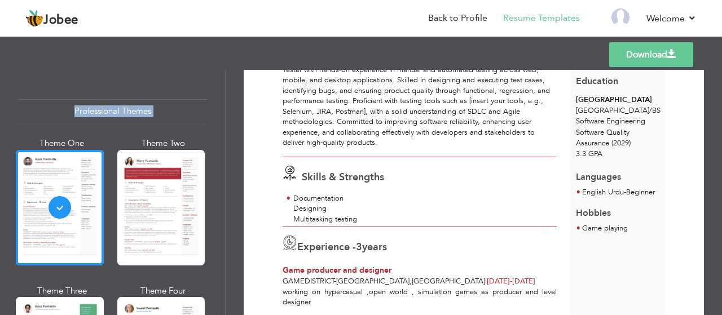
click at [720, 56] on div "Templates Download" at bounding box center [361, 55] width 722 height 36
click at [645, 50] on link "Download" at bounding box center [652, 54] width 84 height 25
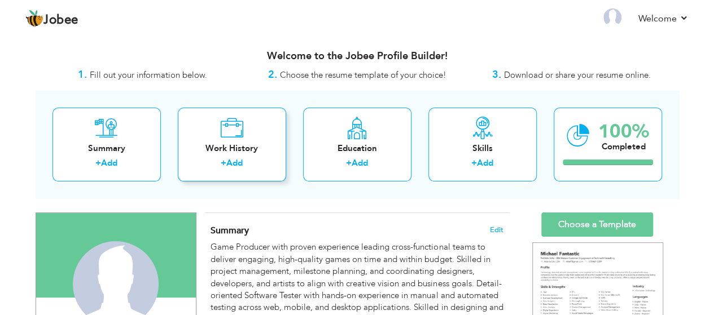
click at [217, 148] on div "Work History" at bounding box center [232, 149] width 90 height 12
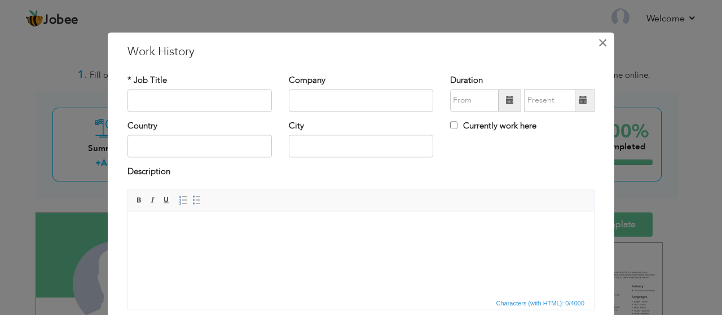
click at [598, 48] on span "×" at bounding box center [603, 43] width 10 height 20
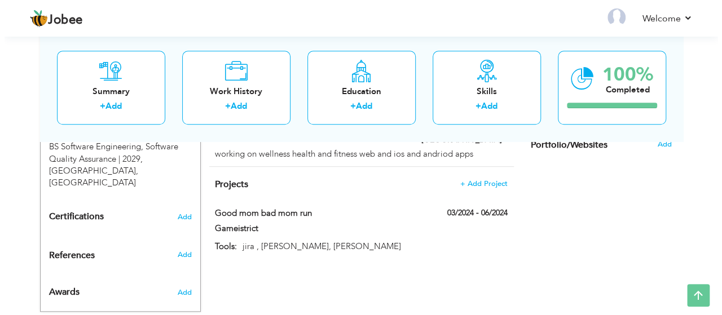
scroll to position [243, 0]
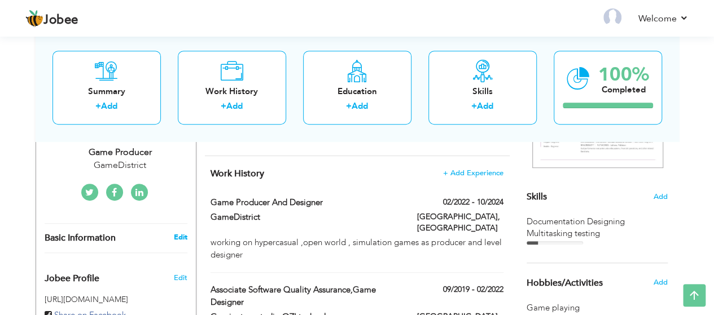
click at [184, 233] on link "Edit" at bounding box center [180, 238] width 14 height 10
type input "Maham"
type input "urooj"
type input "03130847773"
type input "[GEOGRAPHIC_DATA]"
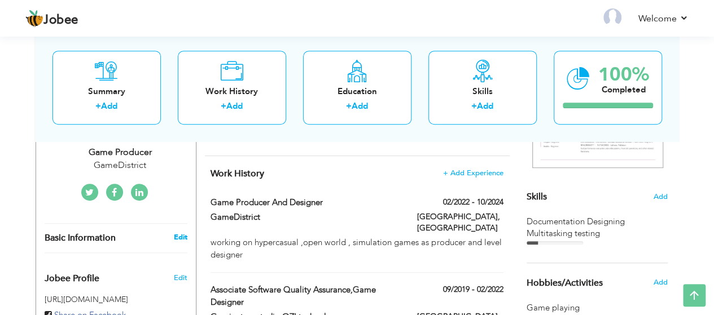
type input "[GEOGRAPHIC_DATA]"
select select "number:5"
type input "GameDistrict"
type input "Game producer"
select select
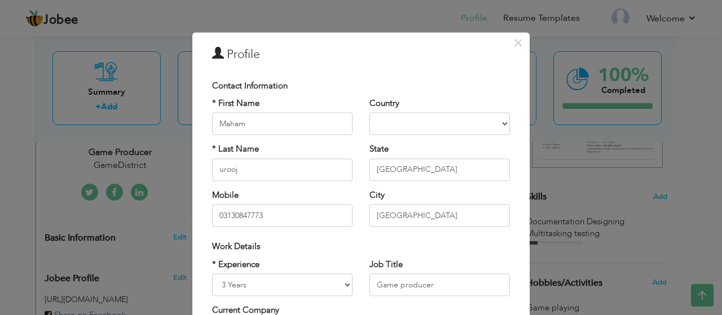
scroll to position [189, 0]
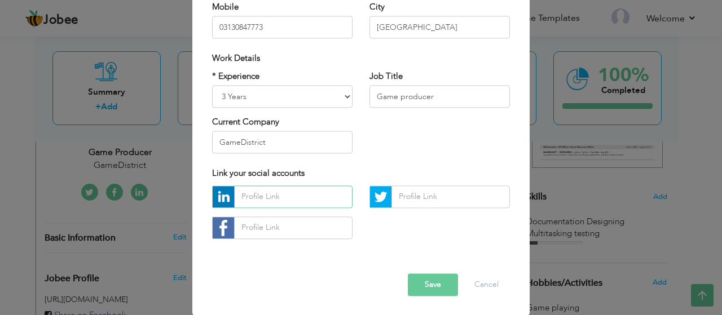
click at [254, 199] on input "text" at bounding box center [293, 197] width 119 height 23
click at [273, 141] on input "GameDistrict" at bounding box center [282, 143] width 141 height 23
type input "G"
type input "Open to work"
click at [262, 191] on input "text" at bounding box center [293, 197] width 119 height 23
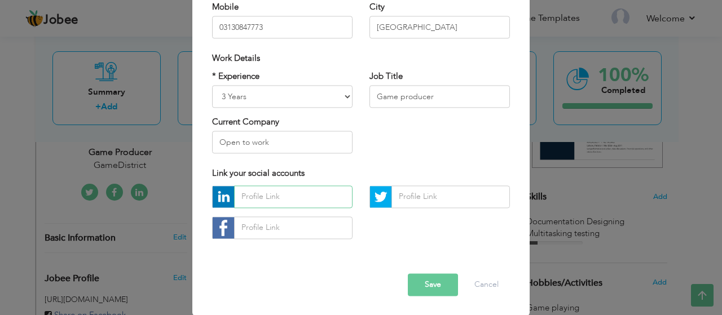
paste input "http://linkedin.com/in/maham-urooj-841869198"
type input "http://linkedin.com/in/maham-urooj-841869198"
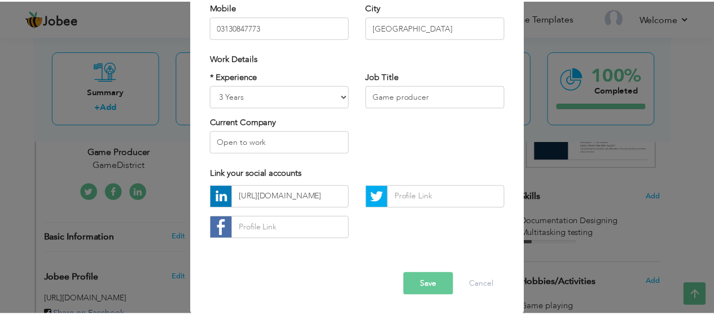
scroll to position [0, 0]
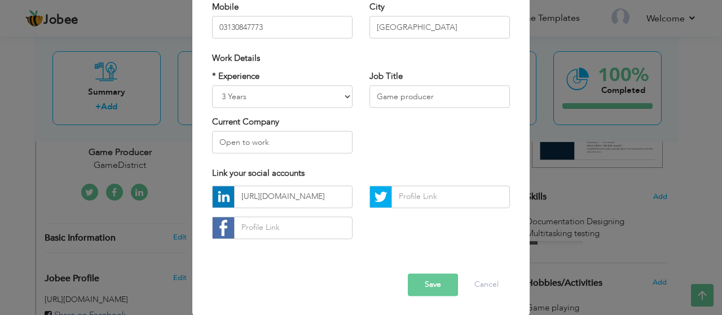
click at [435, 283] on button "Save" at bounding box center [433, 285] width 50 height 23
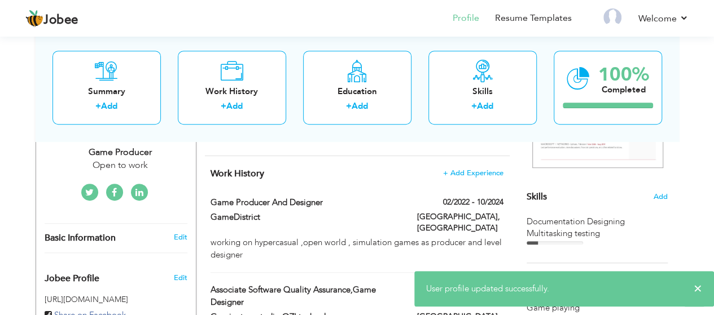
scroll to position [519, 0]
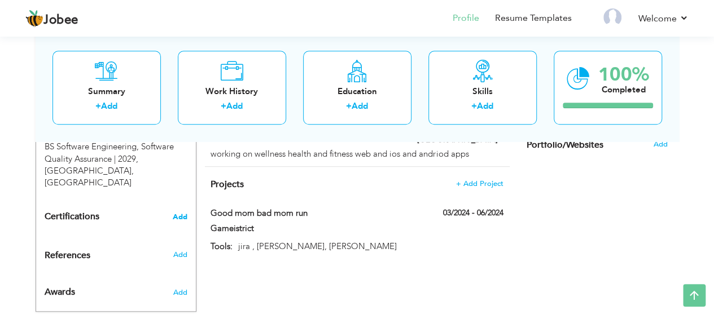
click at [174, 213] on span "Add" at bounding box center [180, 217] width 15 height 8
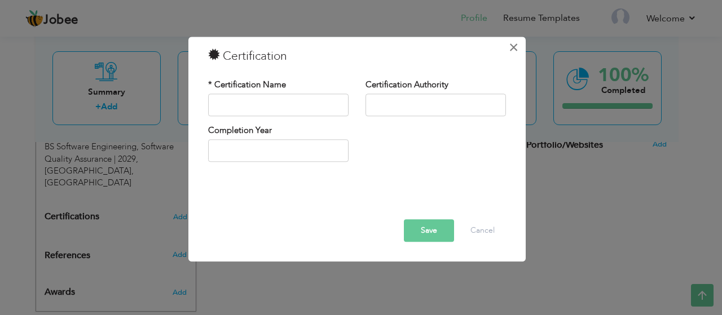
click at [511, 49] on span "×" at bounding box center [514, 47] width 10 height 20
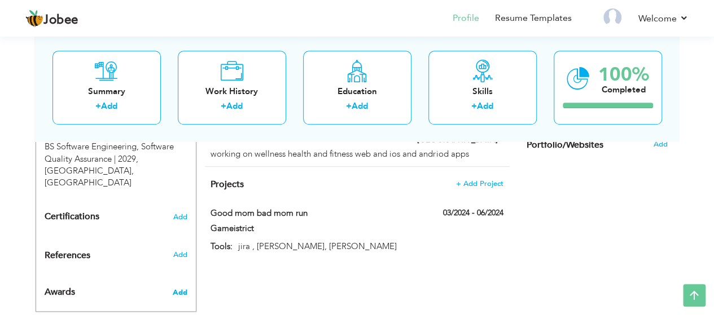
click at [178, 288] on span "Add" at bounding box center [179, 293] width 15 height 10
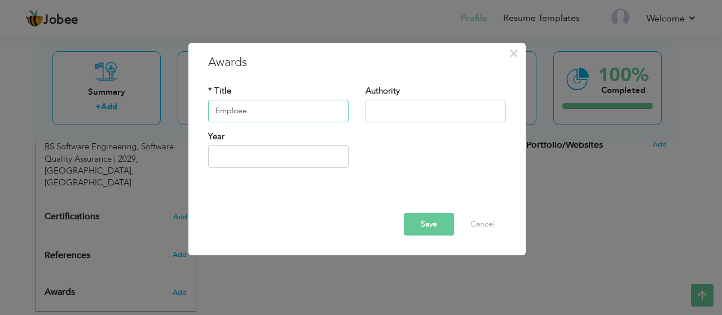
click at [233, 110] on input "Emploee" at bounding box center [278, 111] width 141 height 23
click at [262, 111] on input "Employee" at bounding box center [278, 111] width 141 height 23
type input "Employee of the month"
click at [246, 159] on input "2025" at bounding box center [278, 157] width 141 height 23
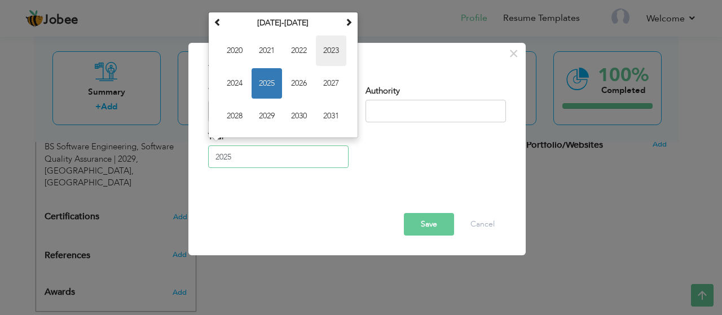
click at [334, 56] on span "2023" at bounding box center [331, 51] width 30 height 30
type input "2023"
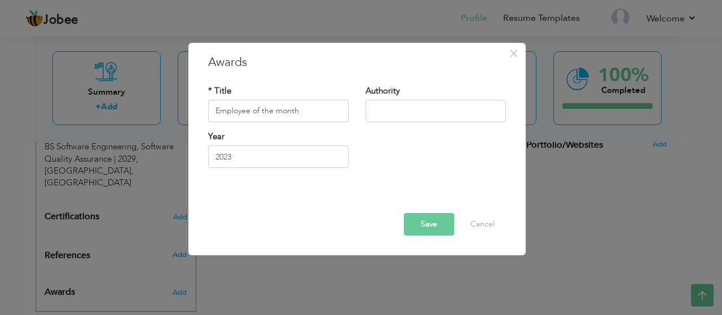
click at [426, 231] on button "Save" at bounding box center [429, 224] width 50 height 23
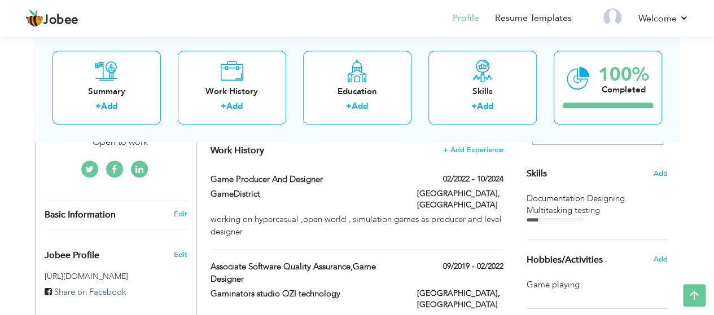
scroll to position [0, 0]
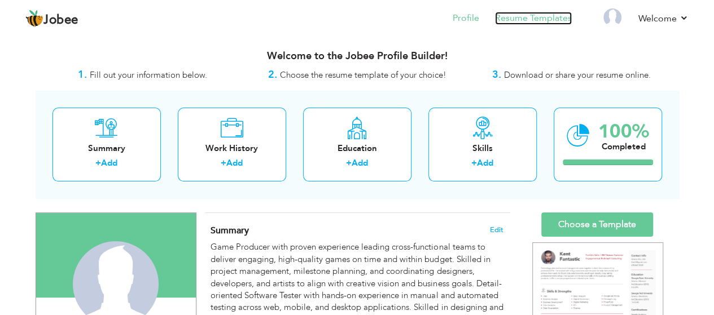
click at [527, 20] on link "Resume Templates" at bounding box center [533, 18] width 77 height 13
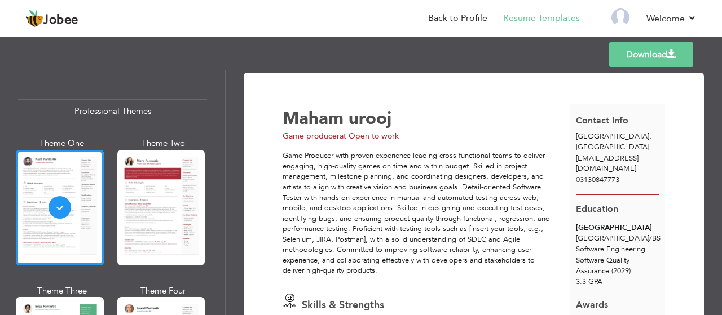
click at [640, 60] on link "Download" at bounding box center [652, 54] width 84 height 25
